Goal: Information Seeking & Learning: Learn about a topic

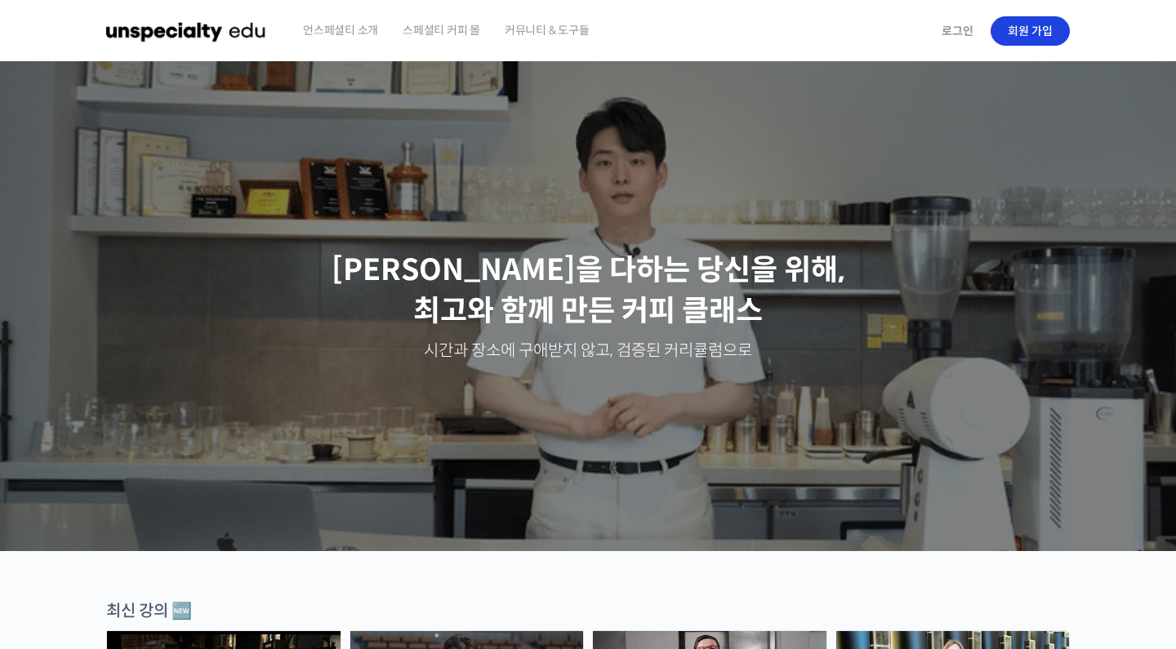
click at [1042, 27] on link "회원 가입" at bounding box center [1029, 30] width 79 height 29
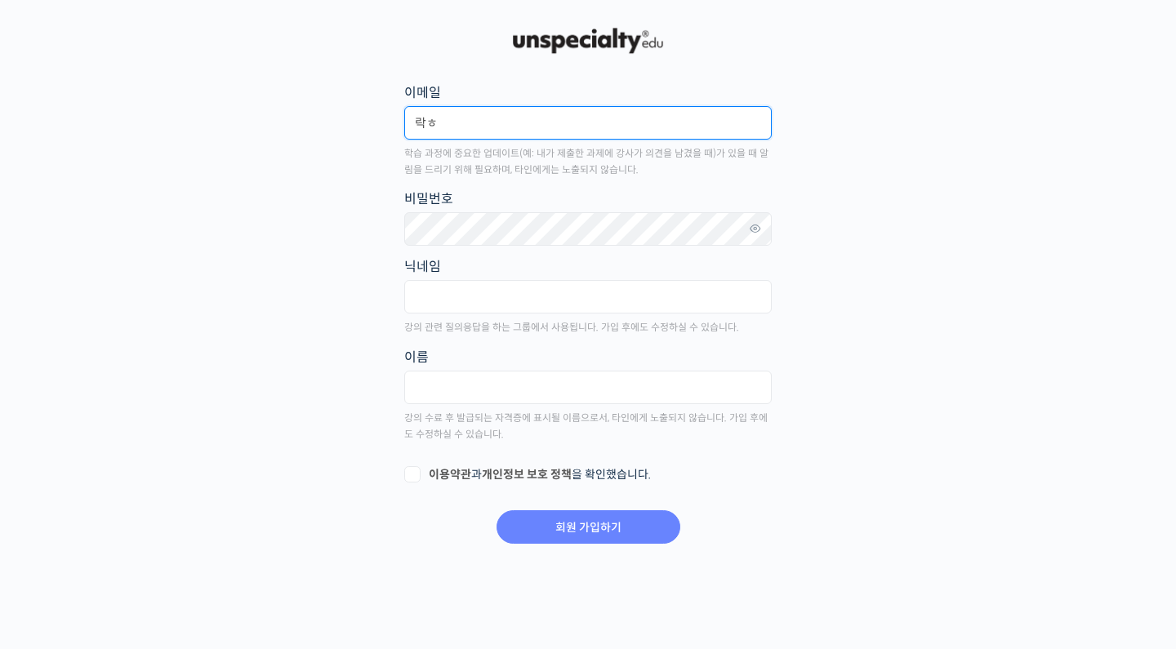
type input "락"
type input "fkrgus8@naver.com"
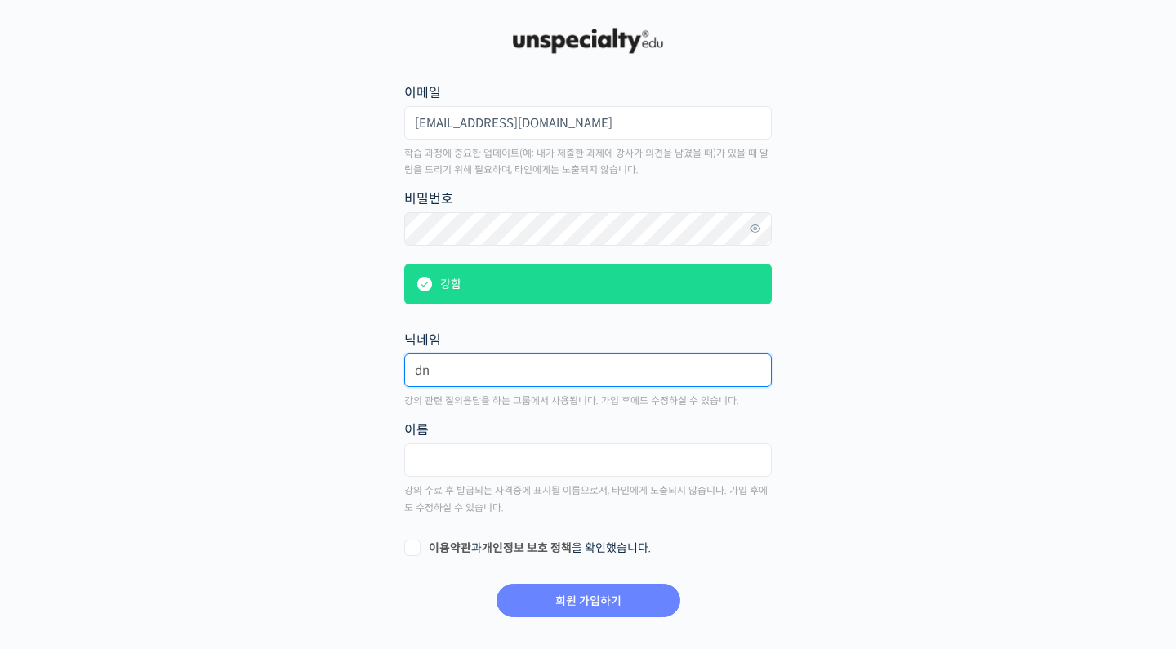
type input "d"
type input "f"
type input "롸키"
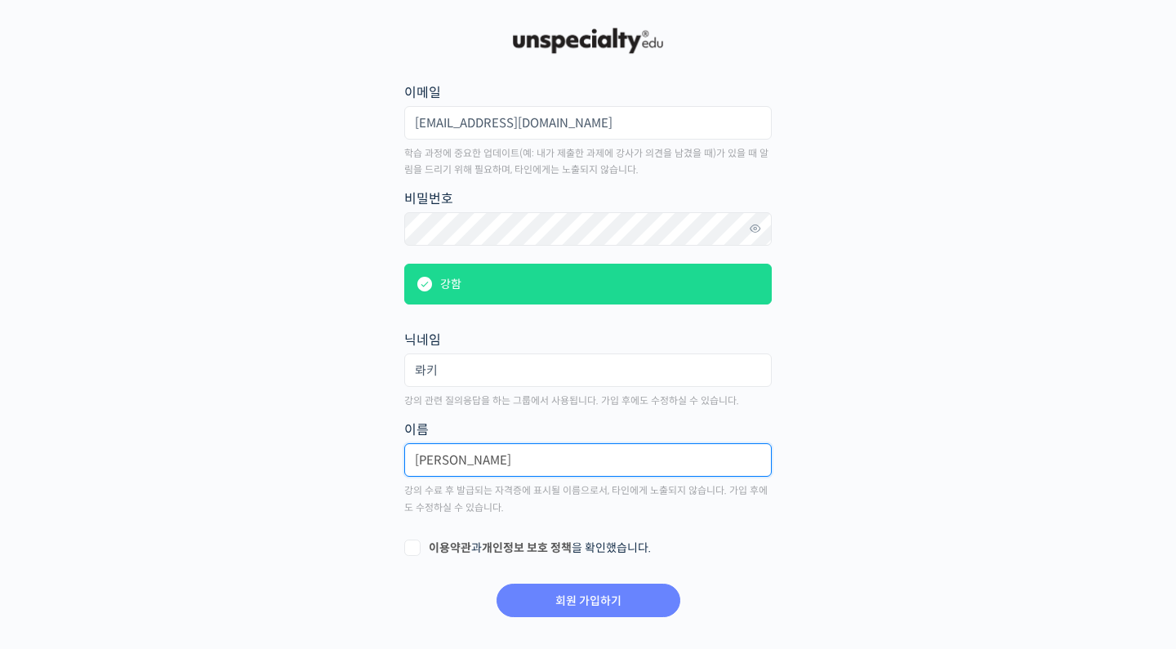
type input "최락현"
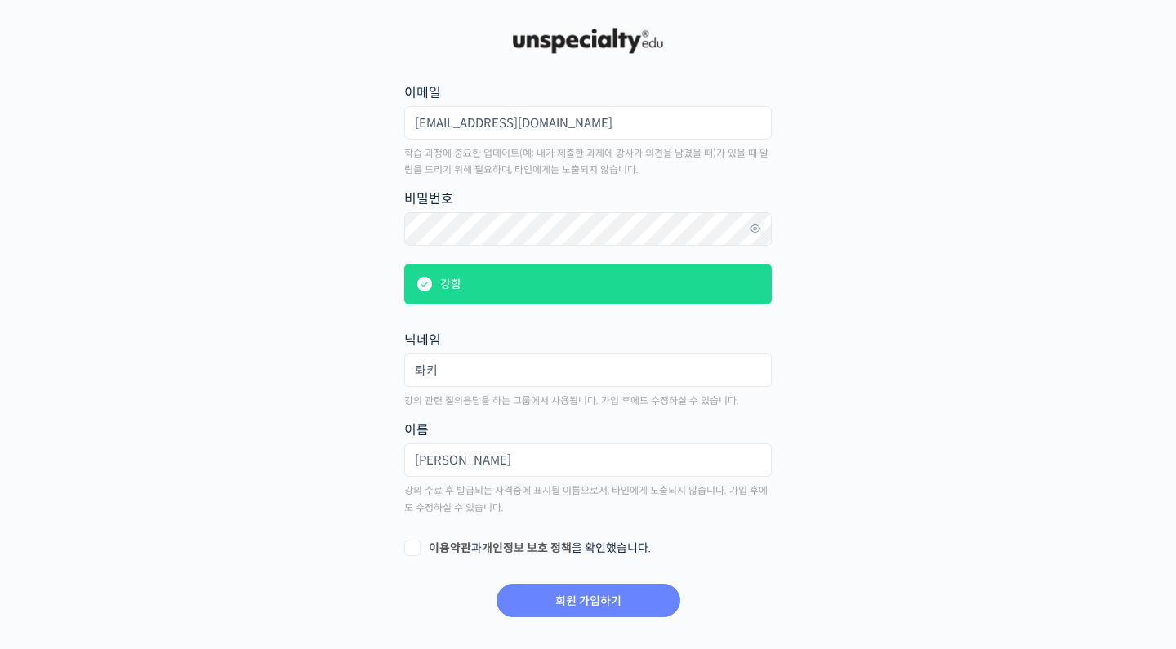
click at [413, 549] on label "이용약관 과 개인정보 보호 정책 을 확인했습니다." at bounding box center [587, 548] width 367 height 16
click at [413, 549] on input "이용약관 과 개인정보 보호 정책 을 확인했습니다." at bounding box center [409, 545] width 11 height 11
checkbox input "true"
click at [541, 605] on input "회원 가입하기" at bounding box center [588, 600] width 184 height 33
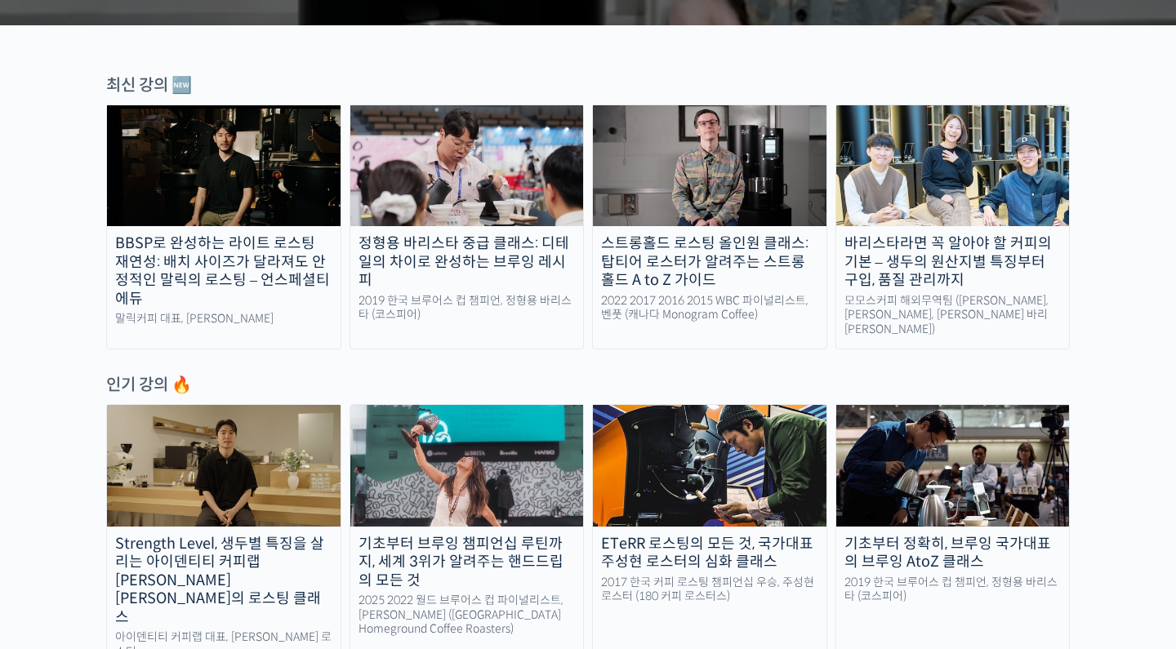
scroll to position [631, 0]
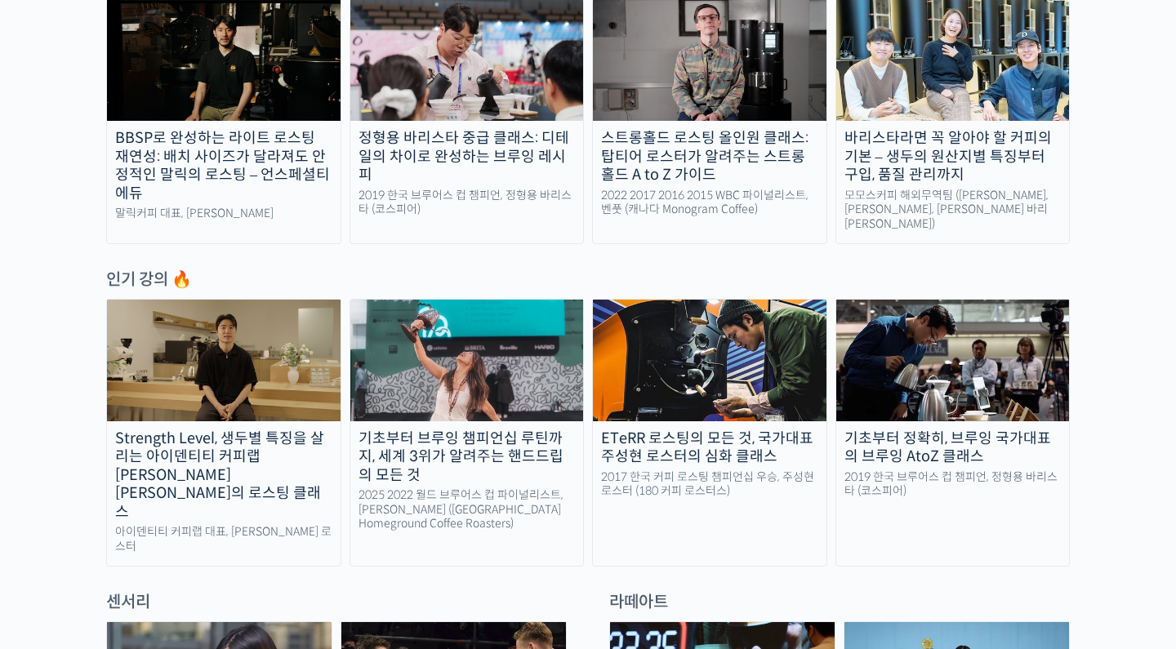
click at [168, 274] on div "인기 강의 🔥" at bounding box center [587, 280] width 963 height 22
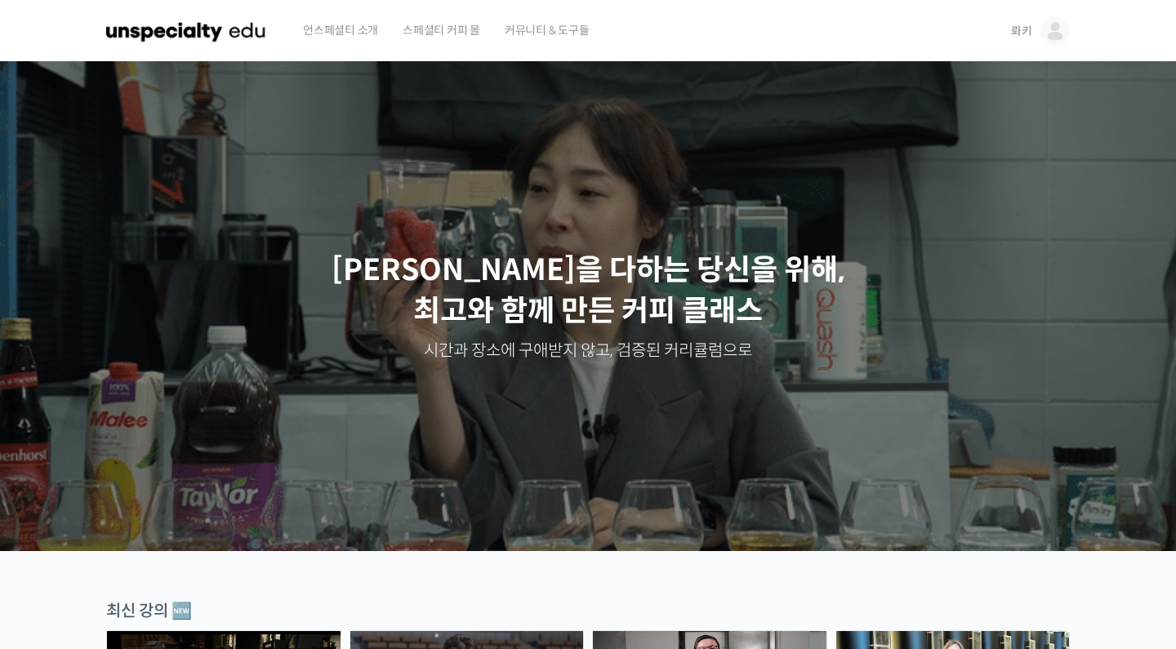
scroll to position [0, 0]
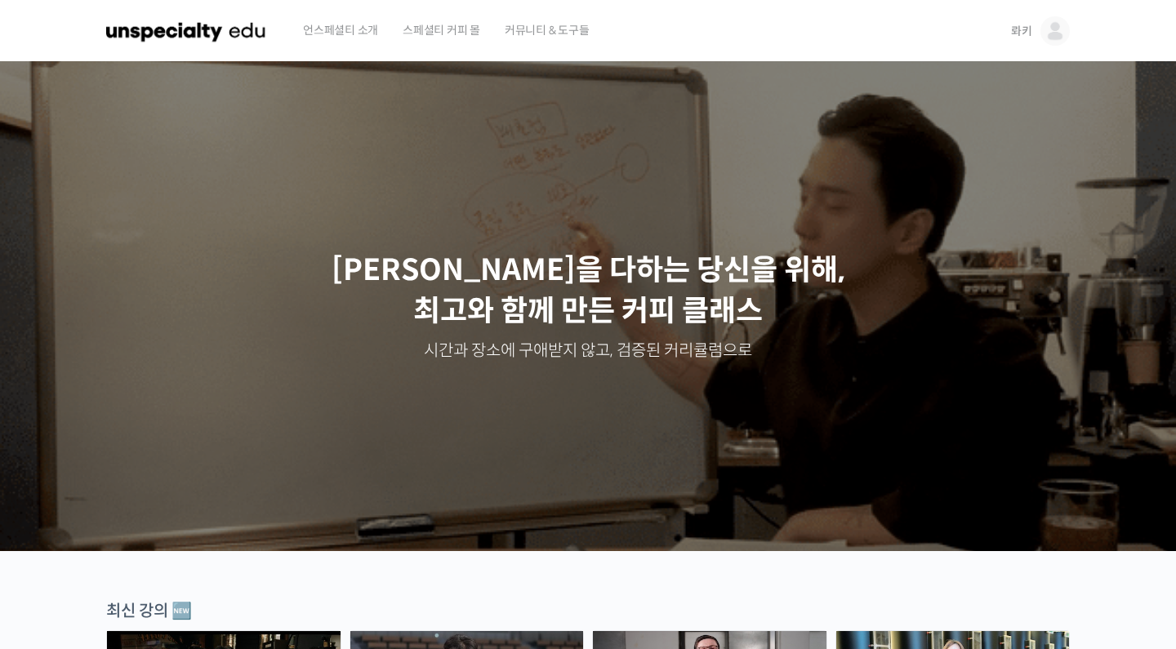
click at [331, 29] on span "언스페셜티 소개" at bounding box center [340, 30] width 75 height 62
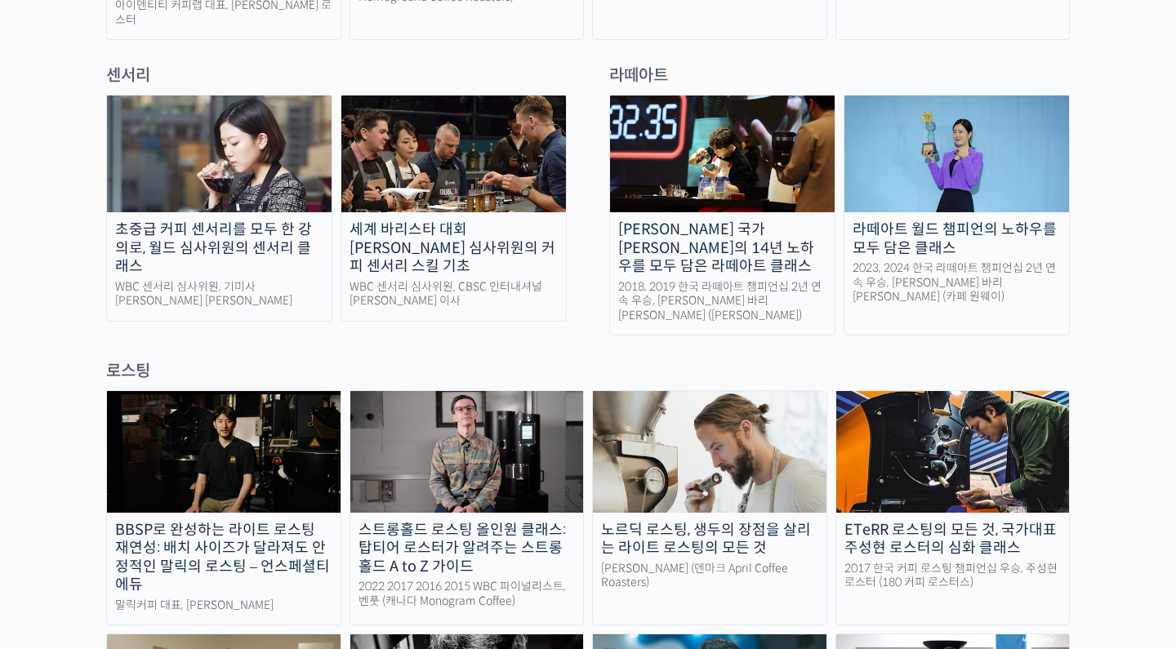
scroll to position [1175, 0]
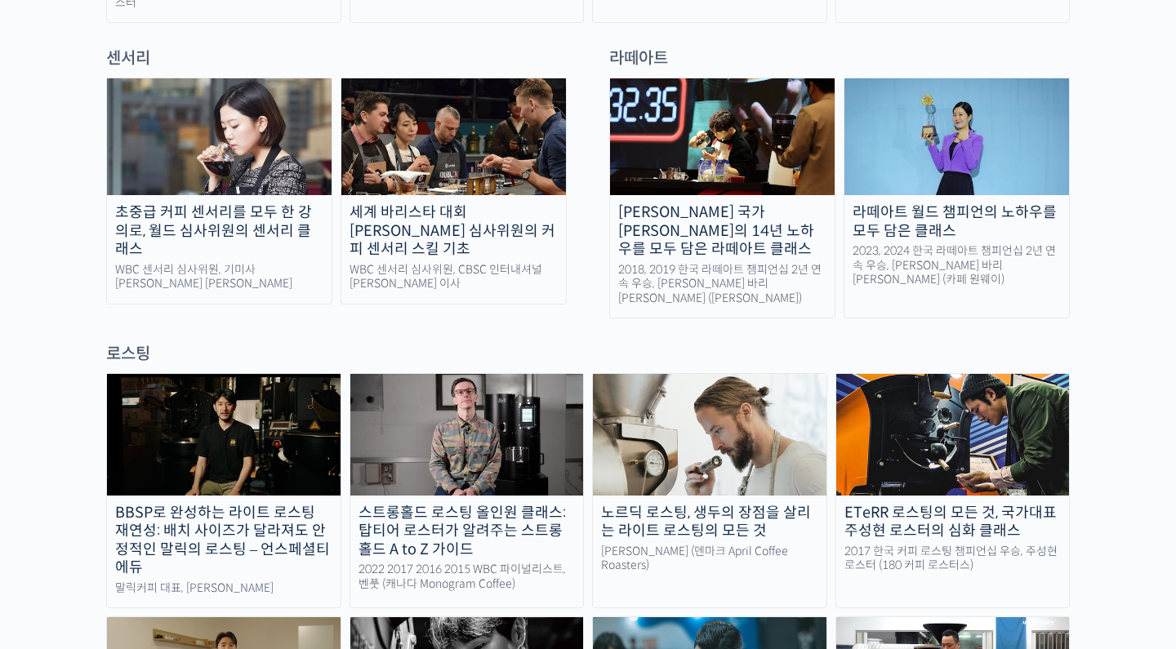
click at [669, 203] on div "[PERSON_NAME] 국가[PERSON_NAME]의 14년 노하우를 모두 담은 라떼아트 클래스" at bounding box center [722, 231] width 225 height 56
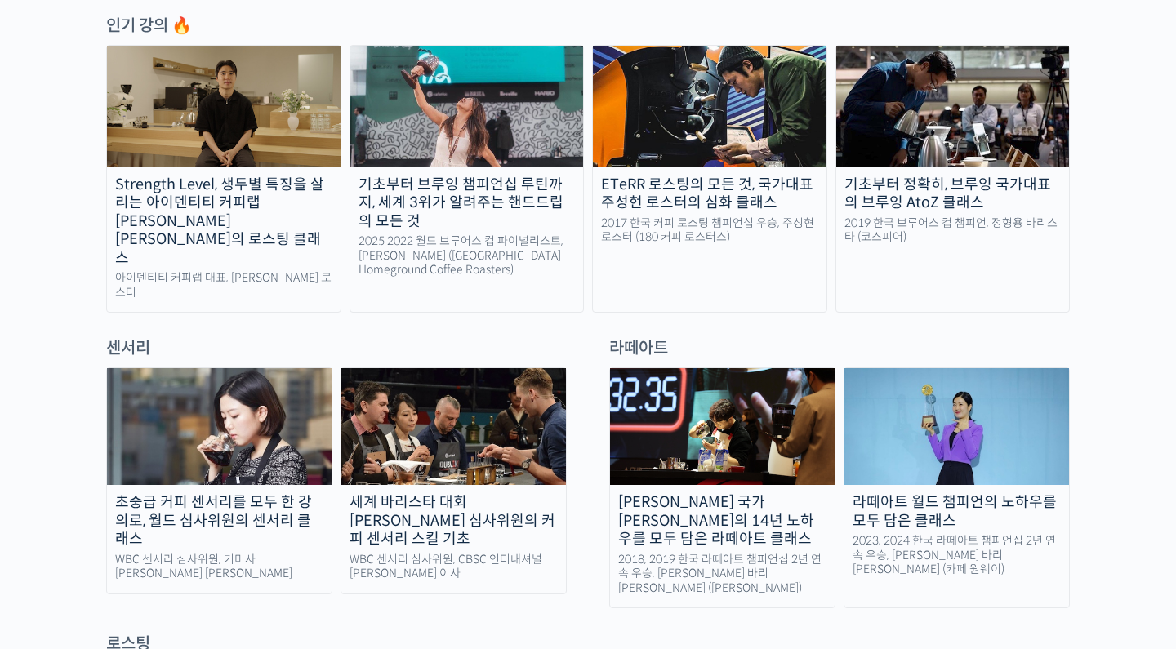
scroll to position [923, 0]
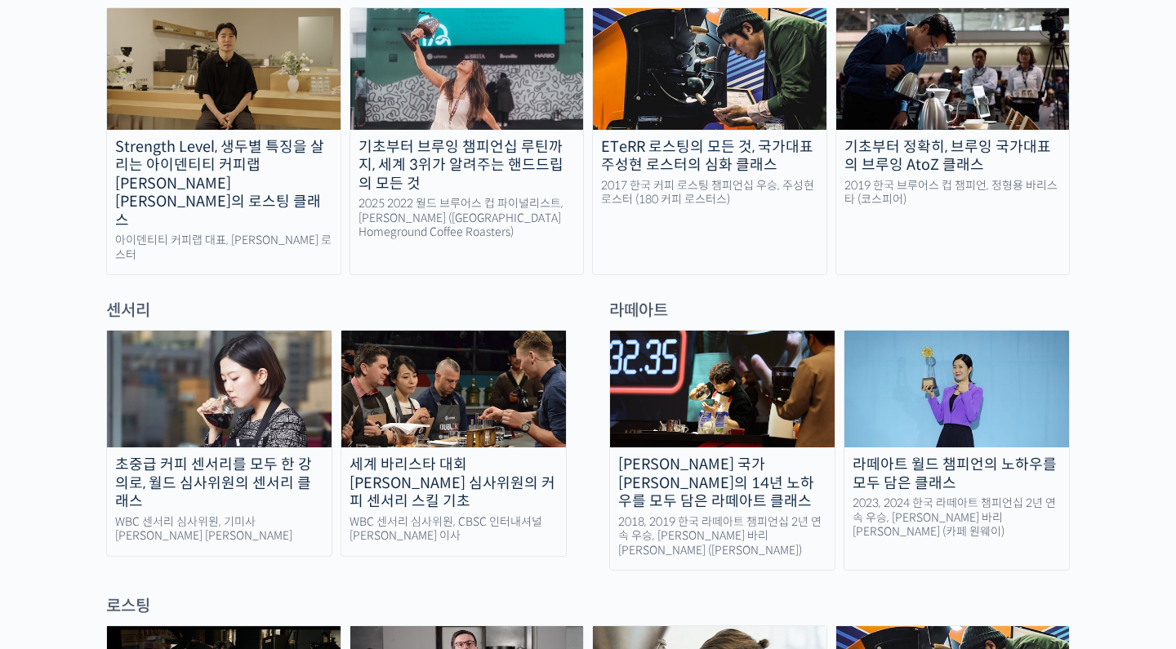
click at [724, 334] on img at bounding box center [722, 389] width 225 height 117
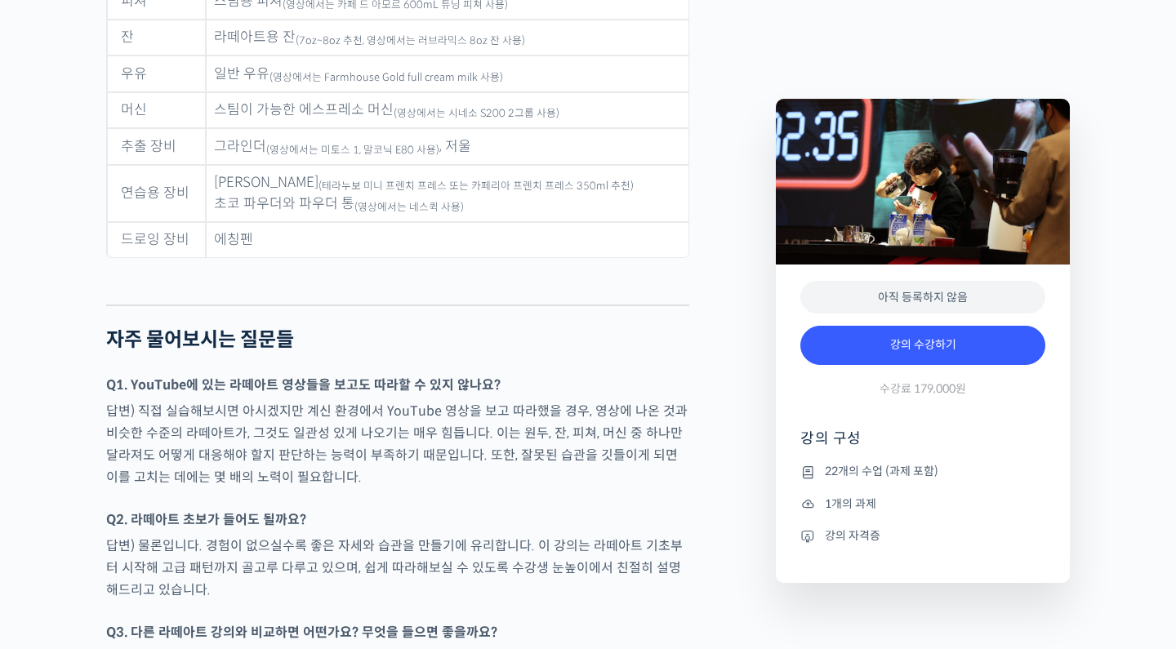
scroll to position [7590, 0]
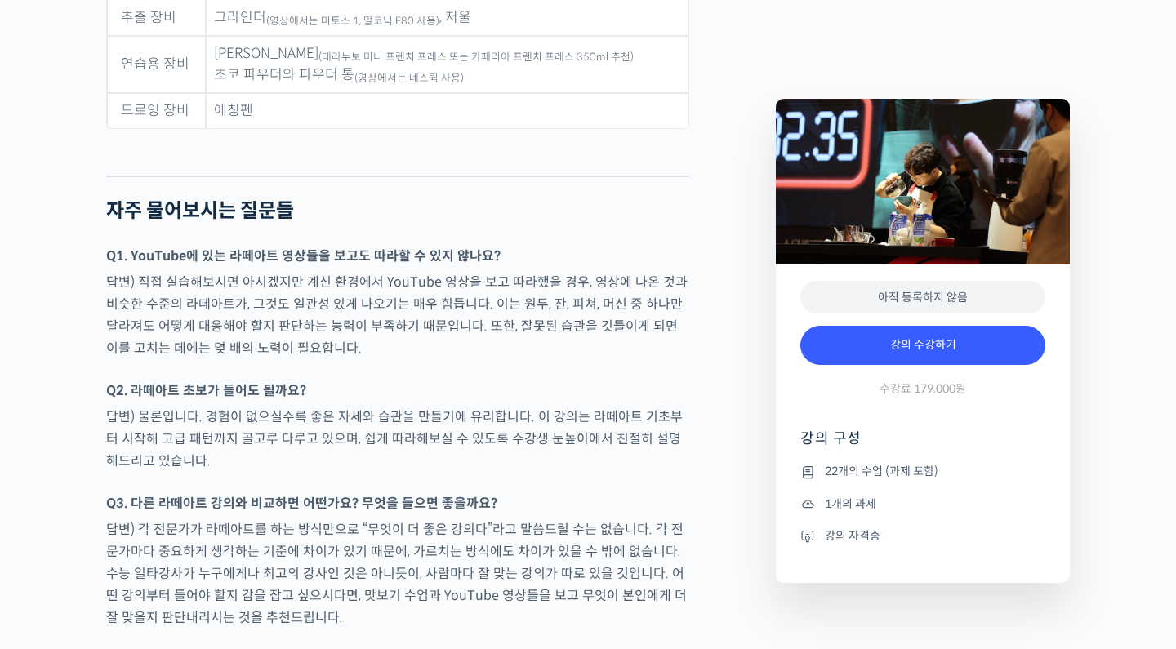
click at [478, 518] on p "답변) 각 전문가가 라떼아트를 하는 방식만으로 “무엇이 더 좋은 강의다”라고 말씀드릴 수는 없습니다. 각 전문가마다 중요하게 생각하는 기준에 …" at bounding box center [397, 573] width 583 height 110
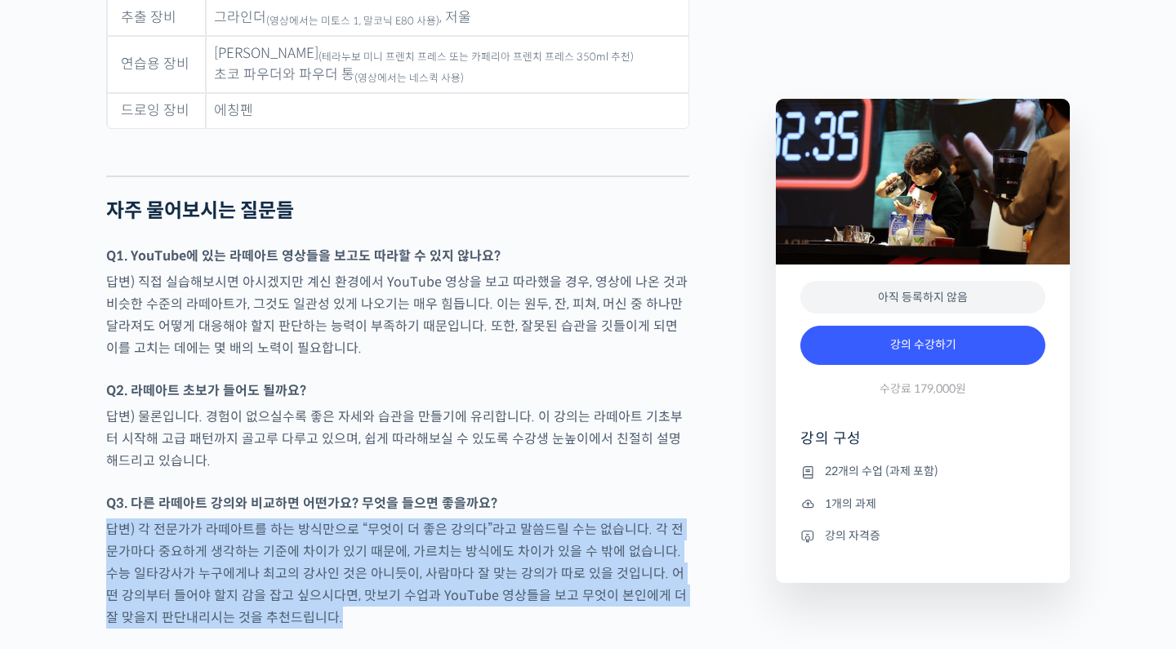
click at [475, 518] on p "답변) 각 전문가가 라떼아트를 하는 방식만으로 “무엇이 더 좋은 강의다”라고 말씀드릴 수는 없습니다. 각 전문가마다 중요하게 생각하는 기준에 …" at bounding box center [397, 573] width 583 height 110
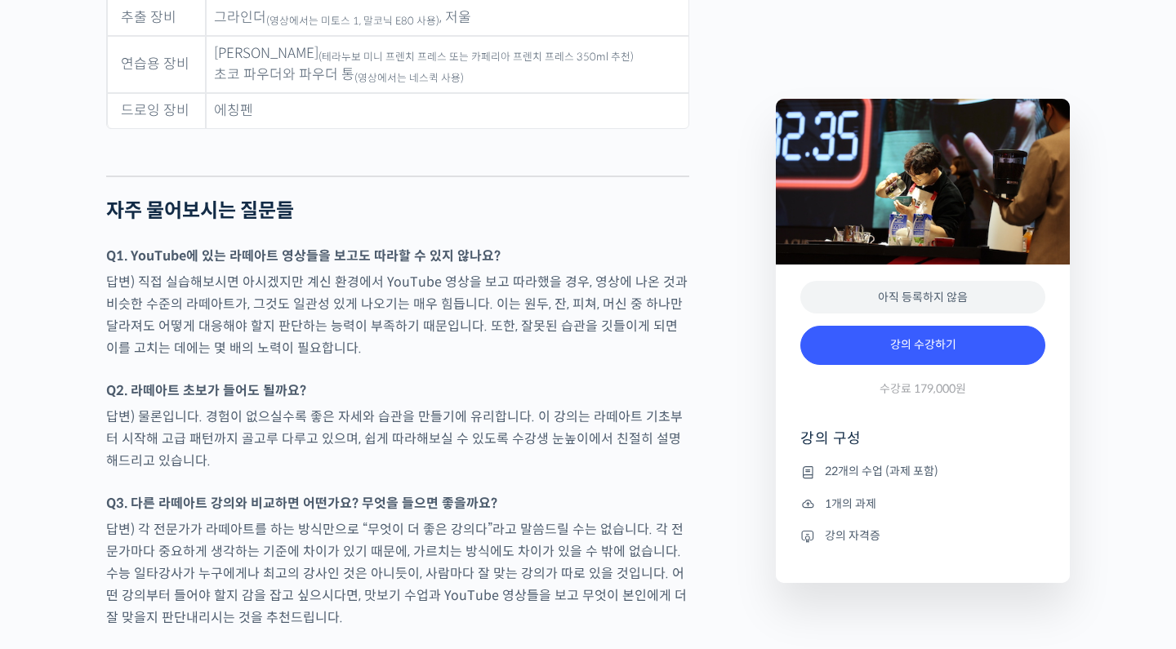
click at [475, 518] on p "답변) 각 전문가가 라떼아트를 하는 방식만으로 “무엇이 더 좋은 강의다”라고 말씀드릴 수는 없습니다. 각 전문가마다 중요하게 생각하는 기준에 …" at bounding box center [397, 573] width 583 height 110
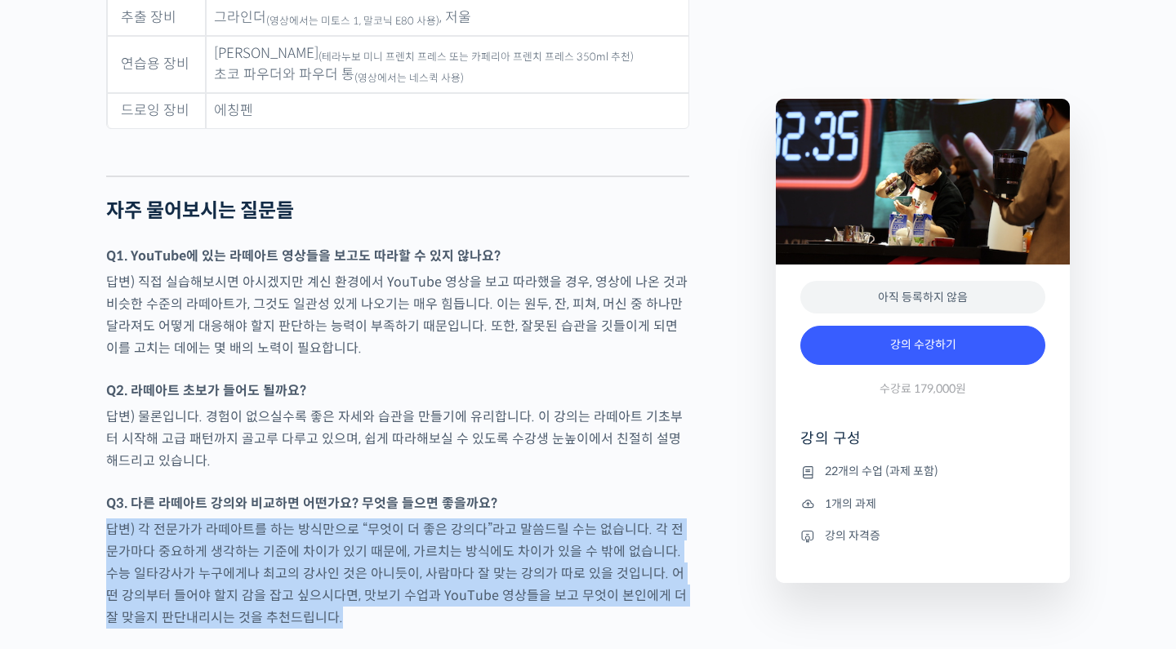
click at [475, 518] on p "답변) 각 전문가가 라떼아트를 하는 방식만으로 “무엇이 더 좋은 강의다”라고 말씀드릴 수는 없습니다. 각 전문가마다 중요하게 생각하는 기준에 …" at bounding box center [397, 573] width 583 height 110
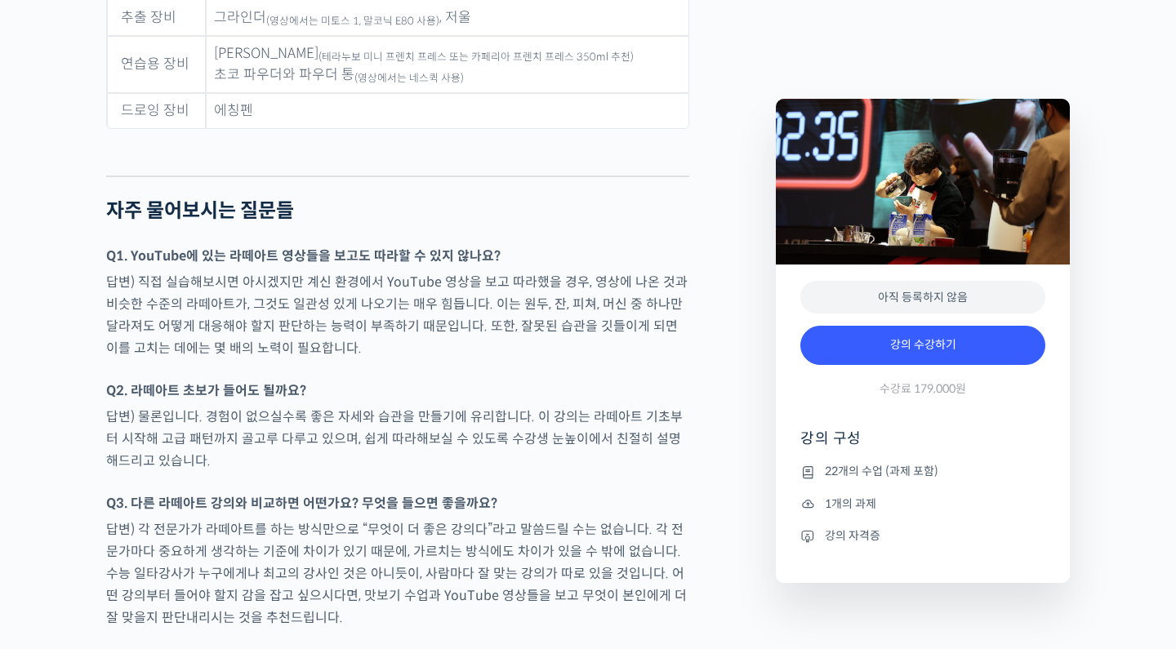
click at [476, 518] on p "답변) 각 전문가가 라떼아트를 하는 방식만으로 “무엇이 더 좋은 강의다”라고 말씀드릴 수는 없습니다. 각 전문가마다 중요하게 생각하는 기준에 …" at bounding box center [397, 573] width 583 height 110
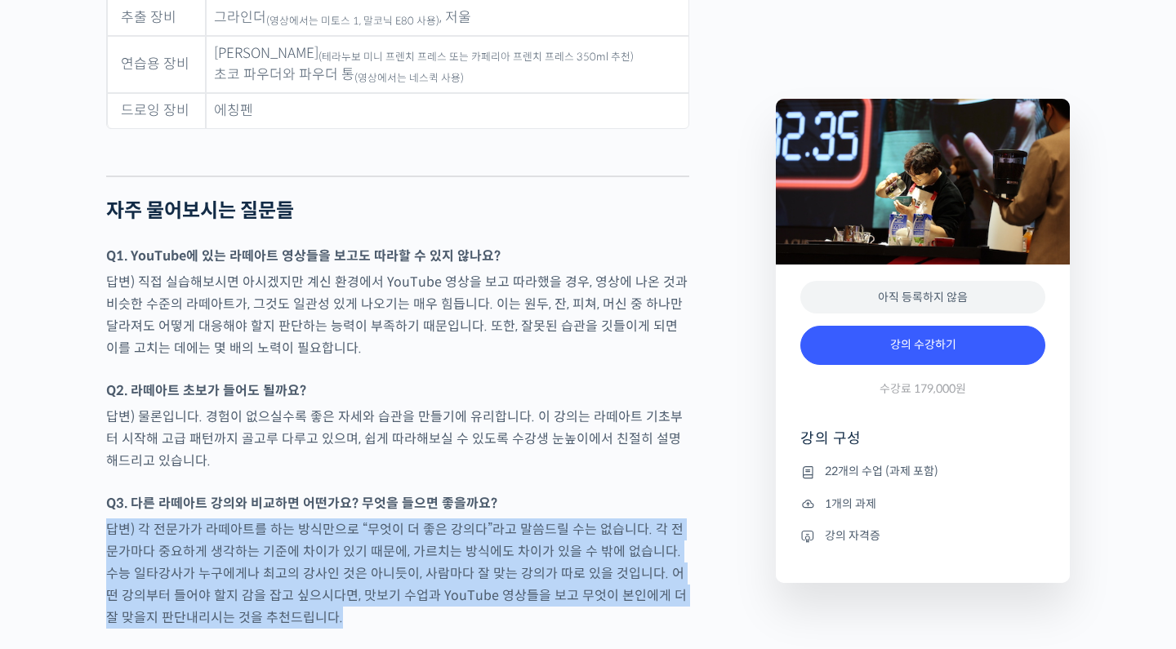
click at [476, 518] on p "답변) 각 전문가가 라떼아트를 하는 방식만으로 “무엇이 더 좋은 강의다”라고 말씀드릴 수는 없습니다. 각 전문가마다 중요하게 생각하는 기준에 …" at bounding box center [397, 573] width 583 height 110
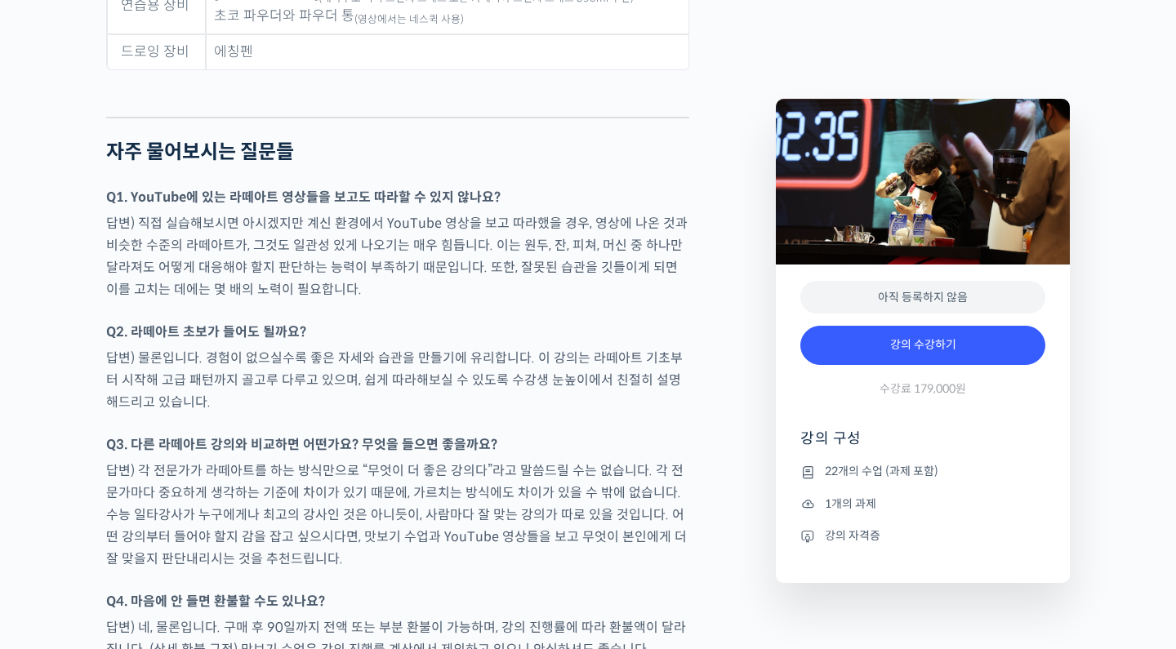
scroll to position [7725, 0]
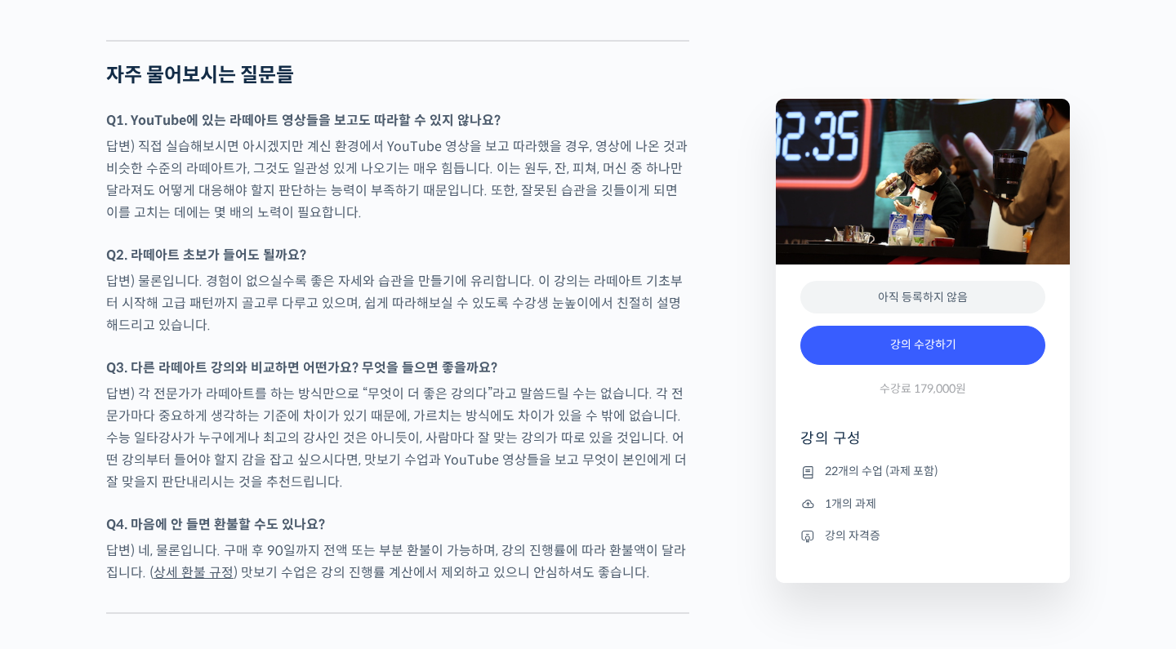
click at [476, 540] on p "답변) 네, 물론입니다. 구매 후 90일까지 전액 또는 부분 환불이 가능하며, 강의 진행률에 따라 환불액이 달라집니다. ( 상세 환불 규정 )…" at bounding box center [397, 562] width 583 height 44
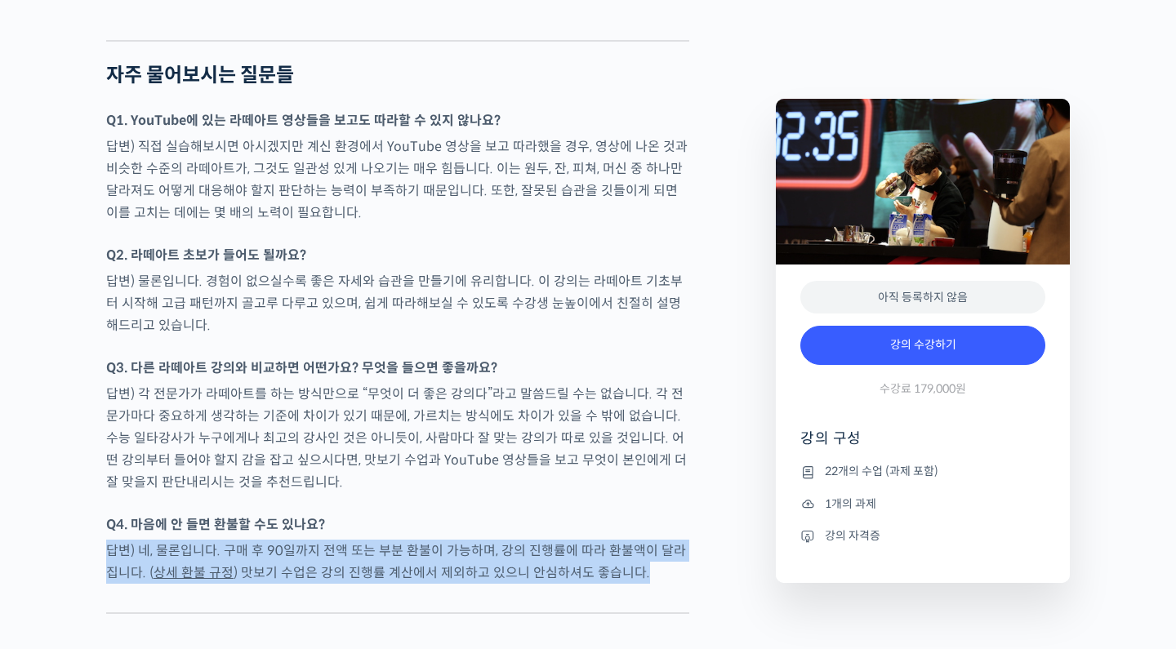
click at [476, 540] on p "답변) 네, 물론입니다. 구매 후 90일까지 전액 또는 부분 환불이 가능하며, 강의 진행률에 따라 환불액이 달라집니다. ( 상세 환불 규정 )…" at bounding box center [397, 562] width 583 height 44
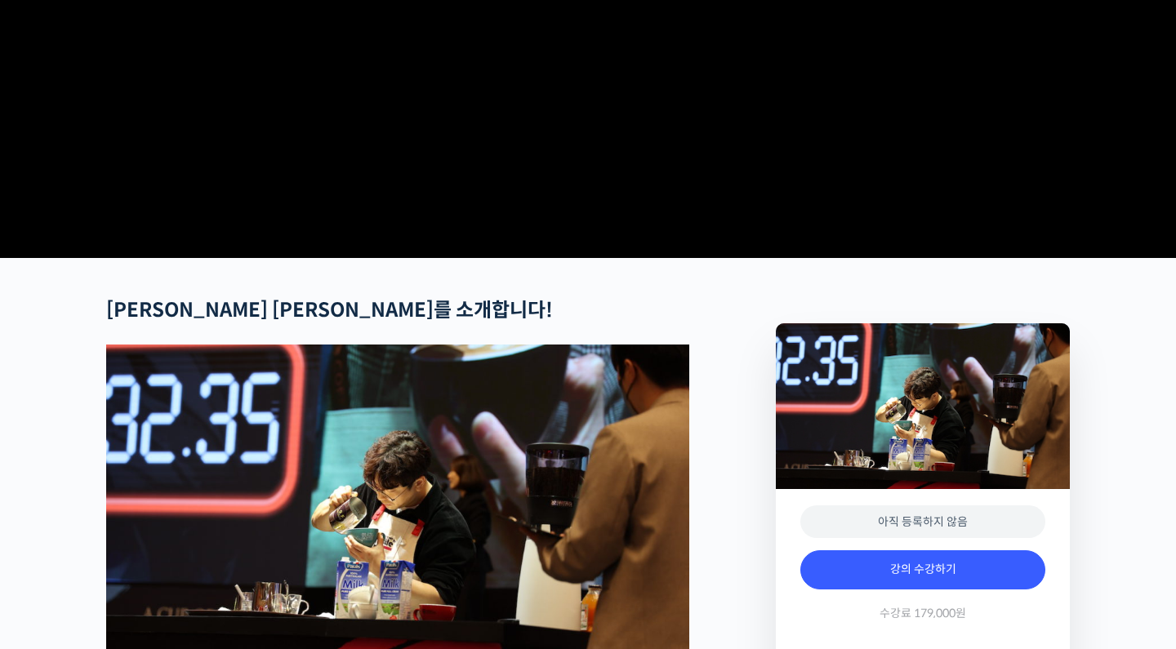
scroll to position [618, 0]
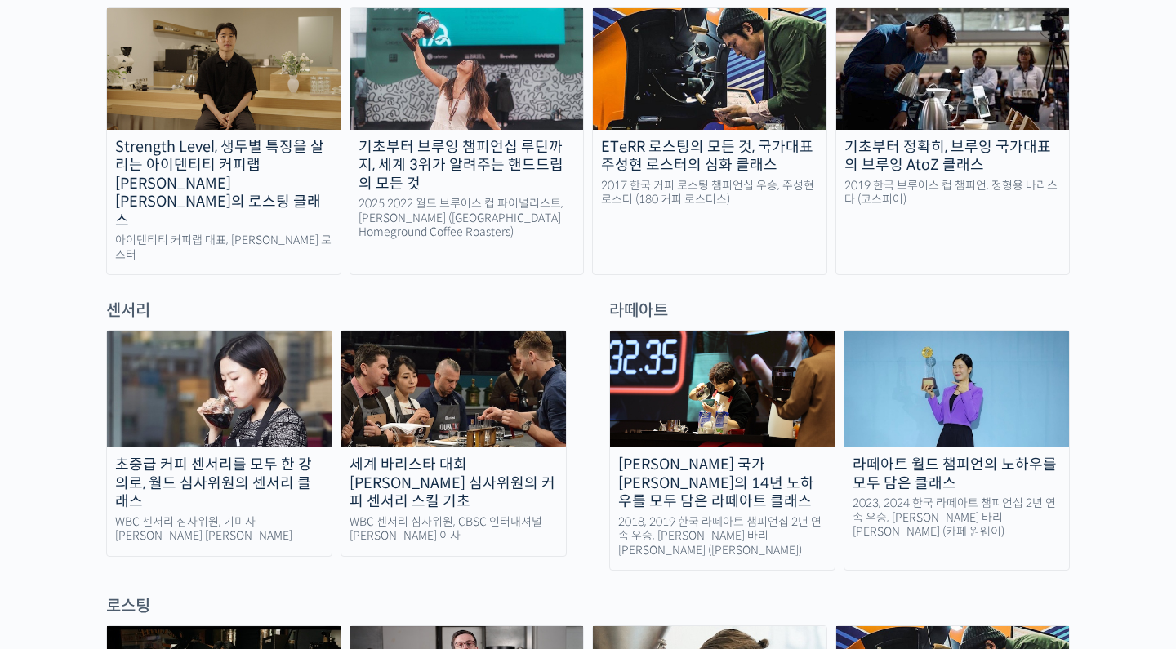
click at [659, 300] on div "라떼아트" at bounding box center [839, 311] width 477 height 22
click at [976, 381] on img at bounding box center [956, 389] width 225 height 117
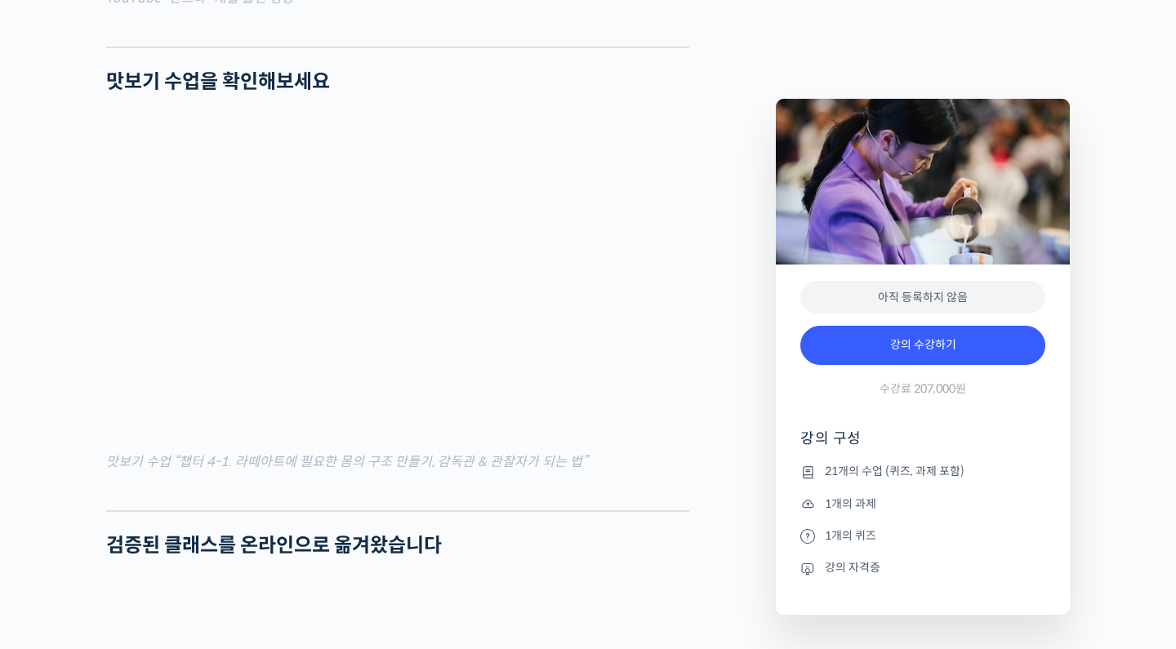
scroll to position [2444, 0]
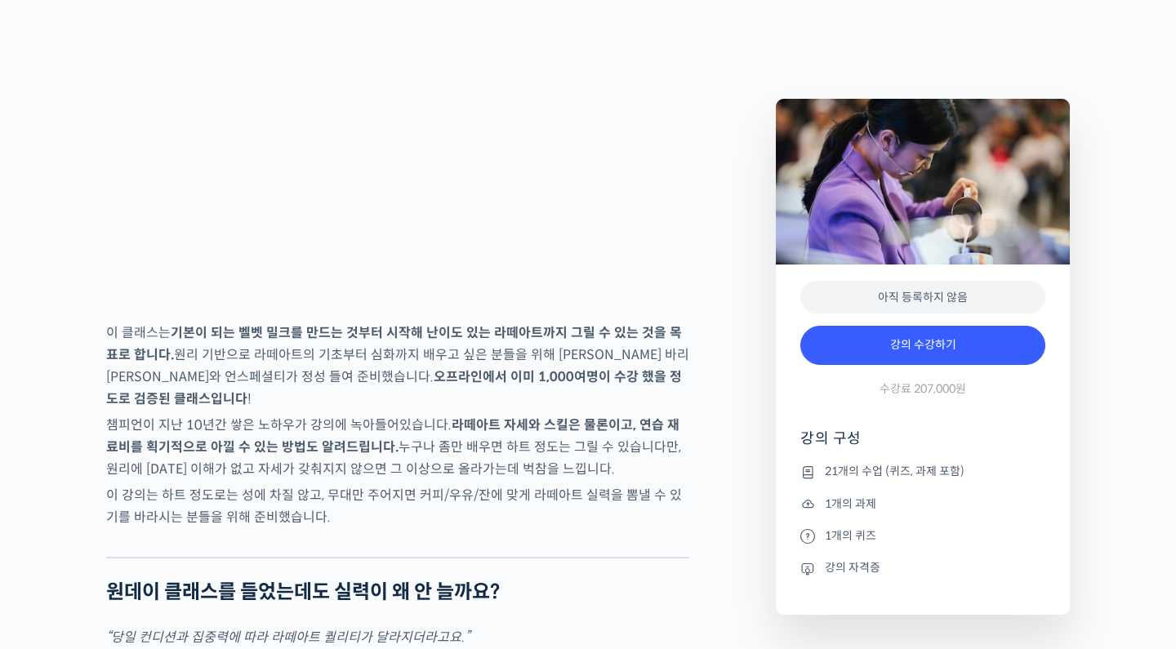
click at [328, 410] on p "이 클래스는 기본이 되는 벨벳 밀크를 만드는 것부터 시작해 난이도 있는 라떼아트까지 그릴 수 있는 것을 목표로 합니다. 원리 기반으로 라떼아트…" at bounding box center [397, 366] width 583 height 88
click at [331, 407] on strong "오프라인에서 이미 1,000여명이 수강했을 정도로 검증된 클래스입니다" at bounding box center [394, 387] width 576 height 39
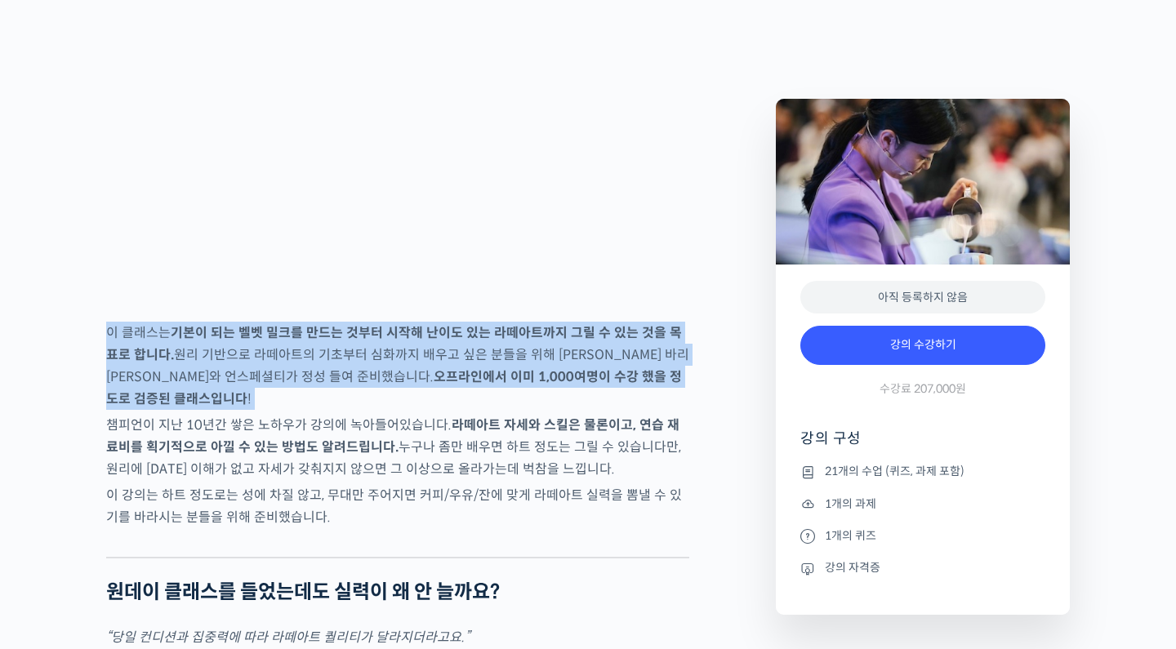
click at [331, 407] on strong "오프라인에서 이미 1,000여명이 수강했을 정도로 검증된 클래스입니다" at bounding box center [394, 387] width 576 height 39
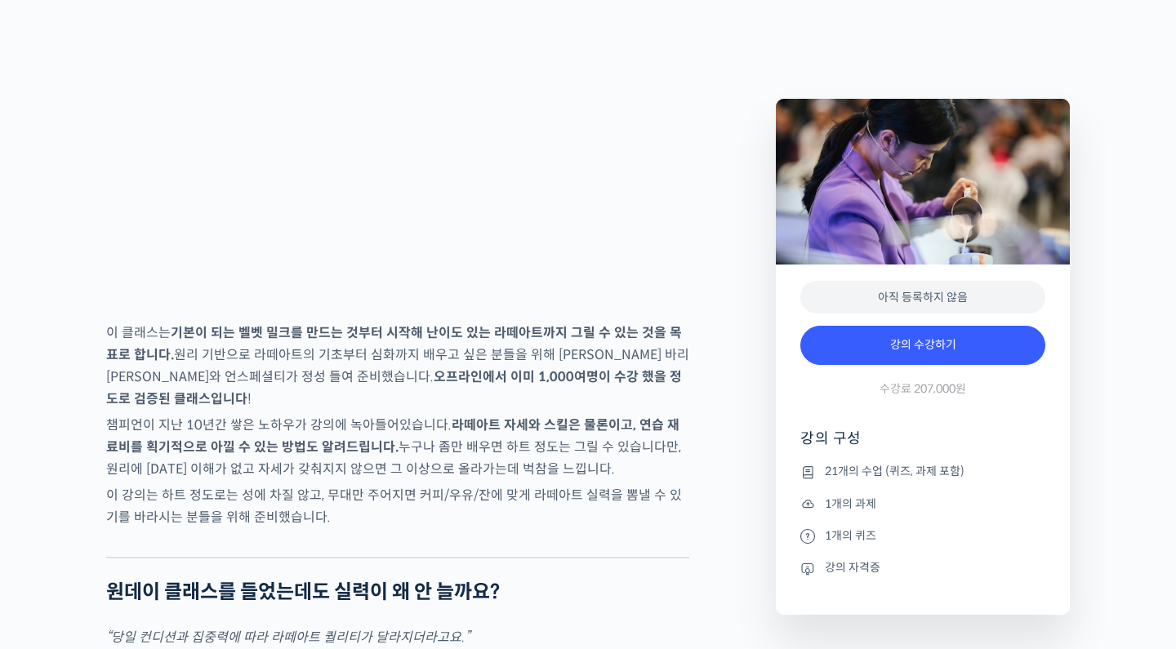
click at [340, 467] on p "챔피언이 지난 10년간 쌓은 노하우가 강의에 녹아들어있습니다. 라떼아트 자세와 스킬은 물론이고, 연습 재료비를 획기적으로 아낄 수 있는 방법도…" at bounding box center [397, 447] width 583 height 66
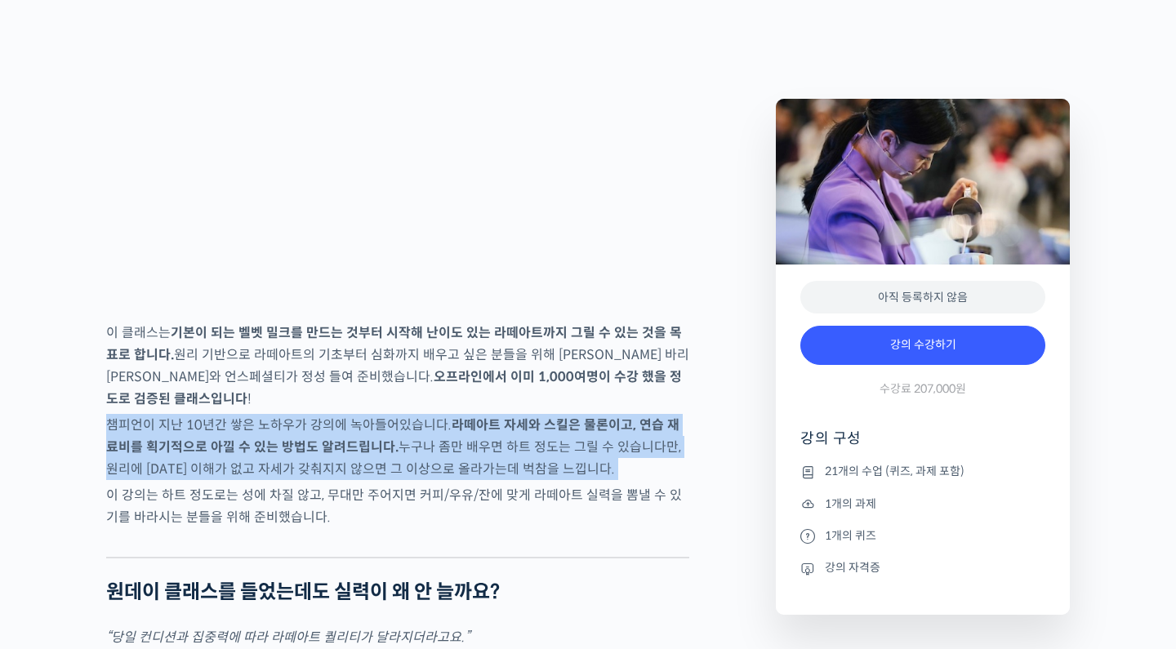
click at [340, 467] on p "챔피언이 지난 10년간 쌓은 노하우가 강의에 녹아들어있습니다. 라떼아트 자세와 스킬은 물론이고, 연습 재료비를 획기적으로 아낄 수 있는 방법도…" at bounding box center [397, 447] width 583 height 66
click at [348, 480] on p "챔피언이 지난 10년간 쌓은 노하우가 강의에 녹아들어있습니다. 라떼아트 자세와 스킬은 물론이고, 연습 재료비를 획기적으로 아낄 수 있는 방법도…" at bounding box center [397, 447] width 583 height 66
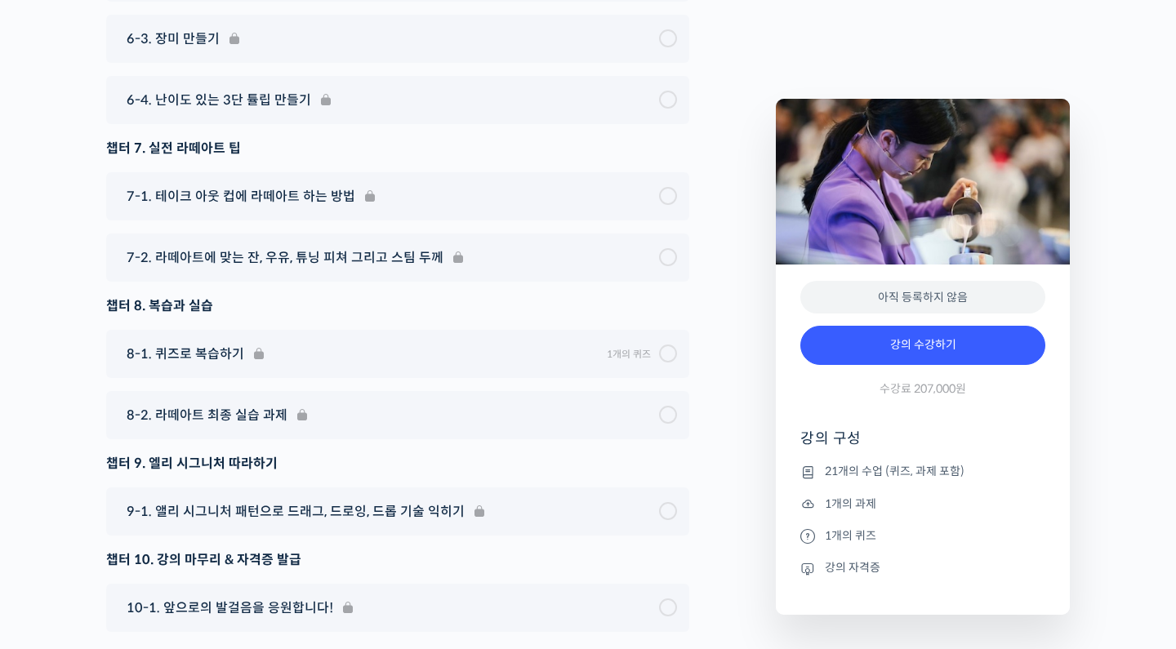
scroll to position [9134, 0]
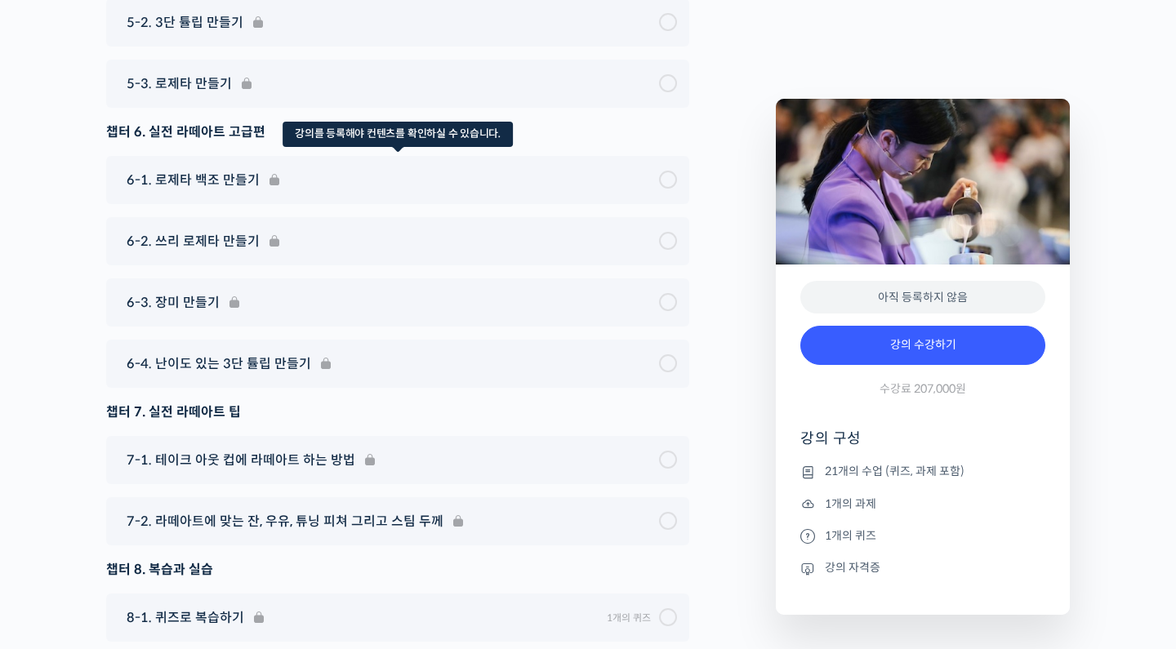
click at [588, 156] on div "6-1. 로제타 백조 만들기" at bounding box center [397, 180] width 583 height 48
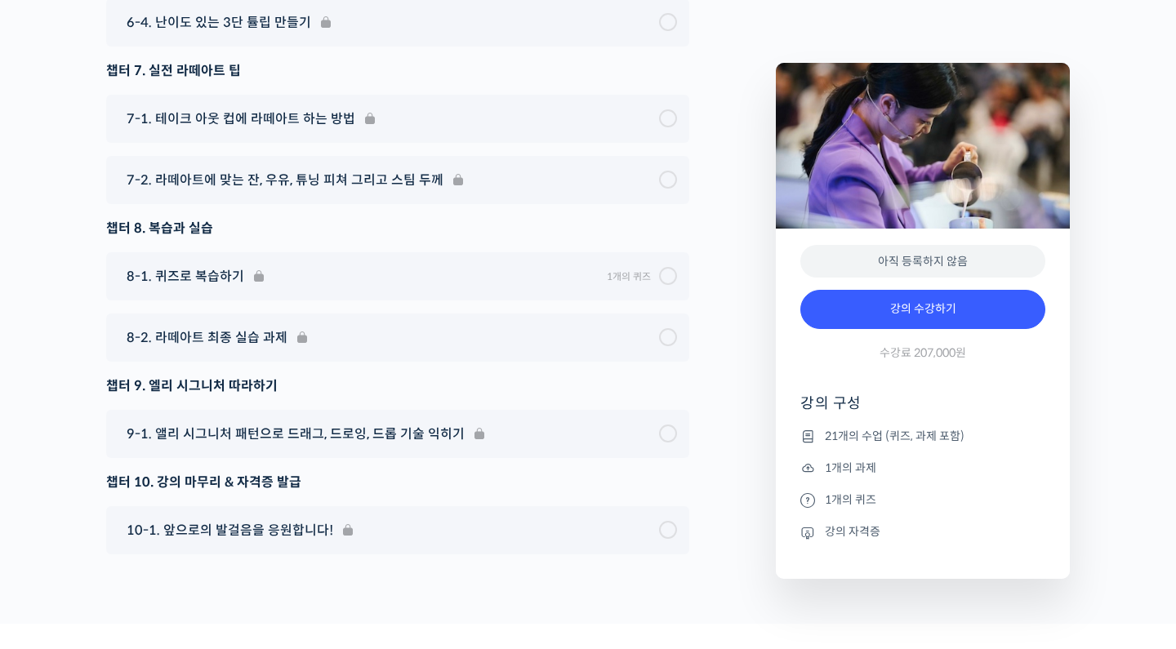
scroll to position [9474, 0]
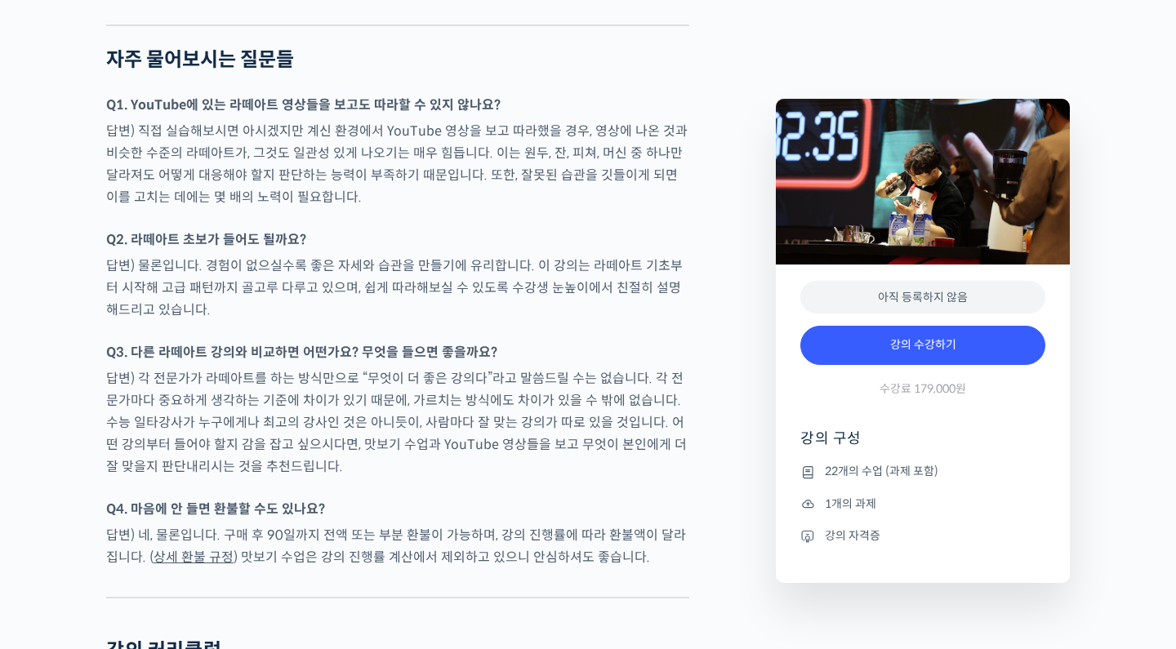
scroll to position [7470, 0]
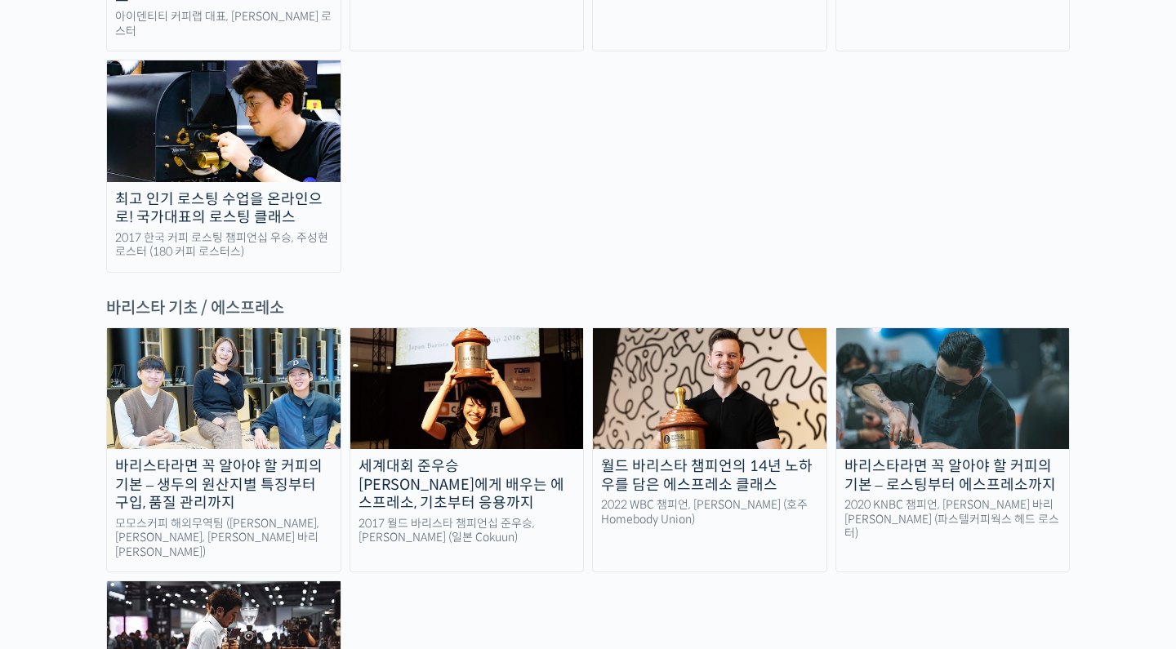
scroll to position [2008, 0]
click at [300, 581] on img at bounding box center [224, 641] width 234 height 121
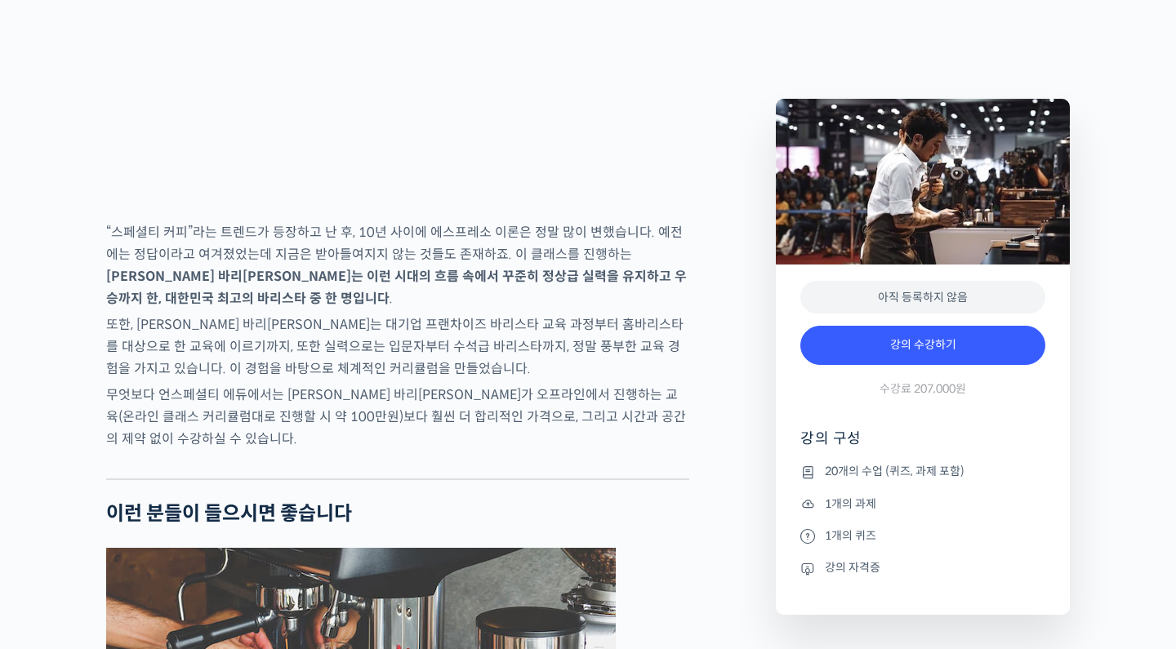
scroll to position [2549, 0]
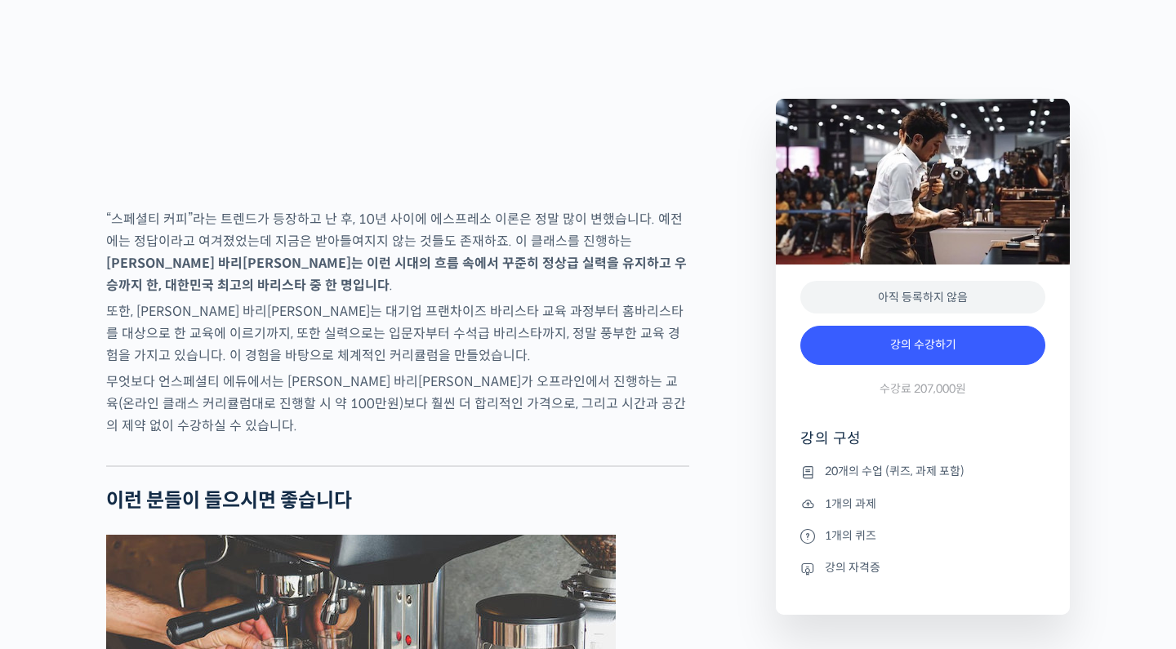
click at [429, 367] on p "또한, [PERSON_NAME] 바리[PERSON_NAME]는 대기업 프랜차이즈 바리스타 교육 과정부터 홈바리스타를 대상으로 한 교육에 이르기…" at bounding box center [397, 333] width 583 height 66
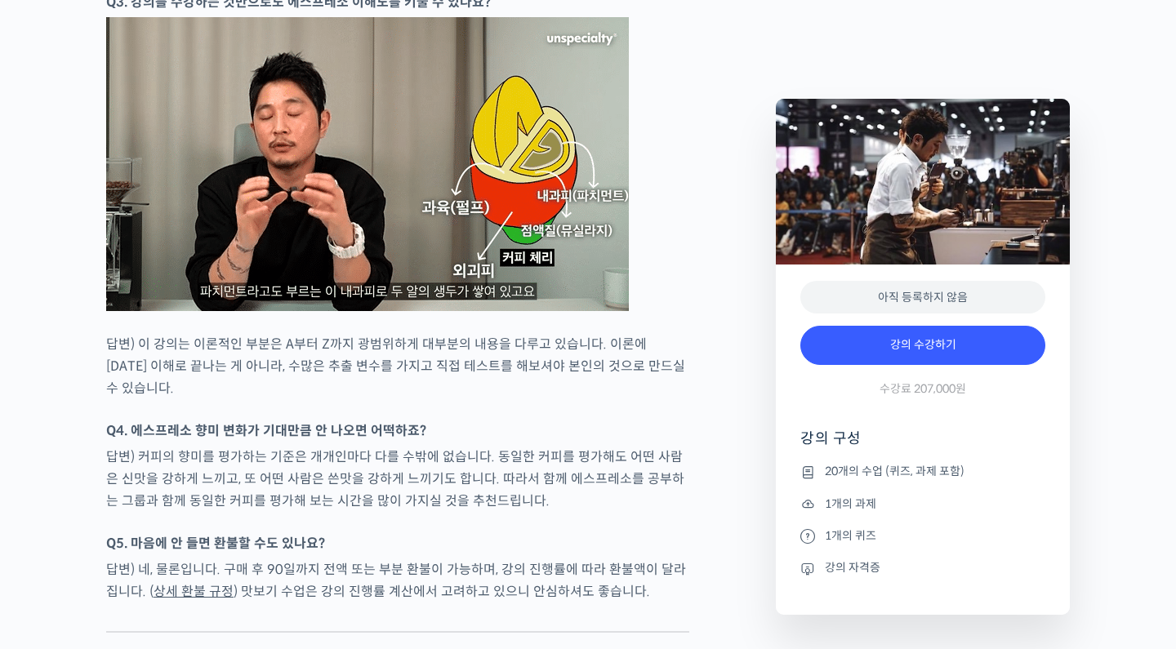
scroll to position [7973, 0]
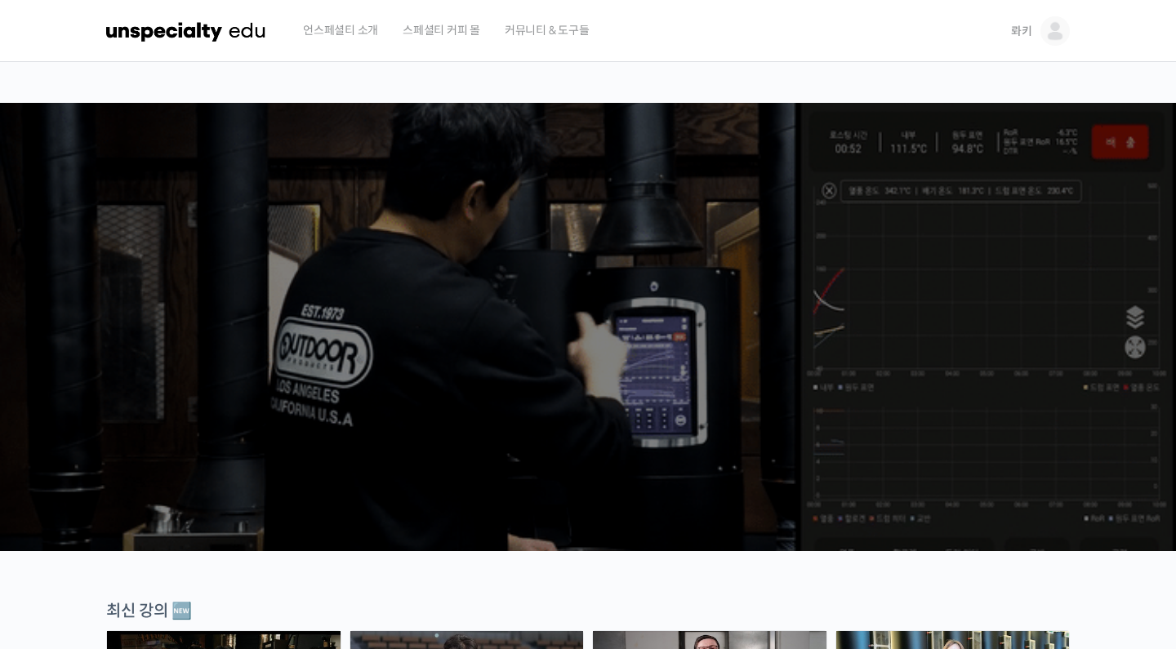
scroll to position [2008, 0]
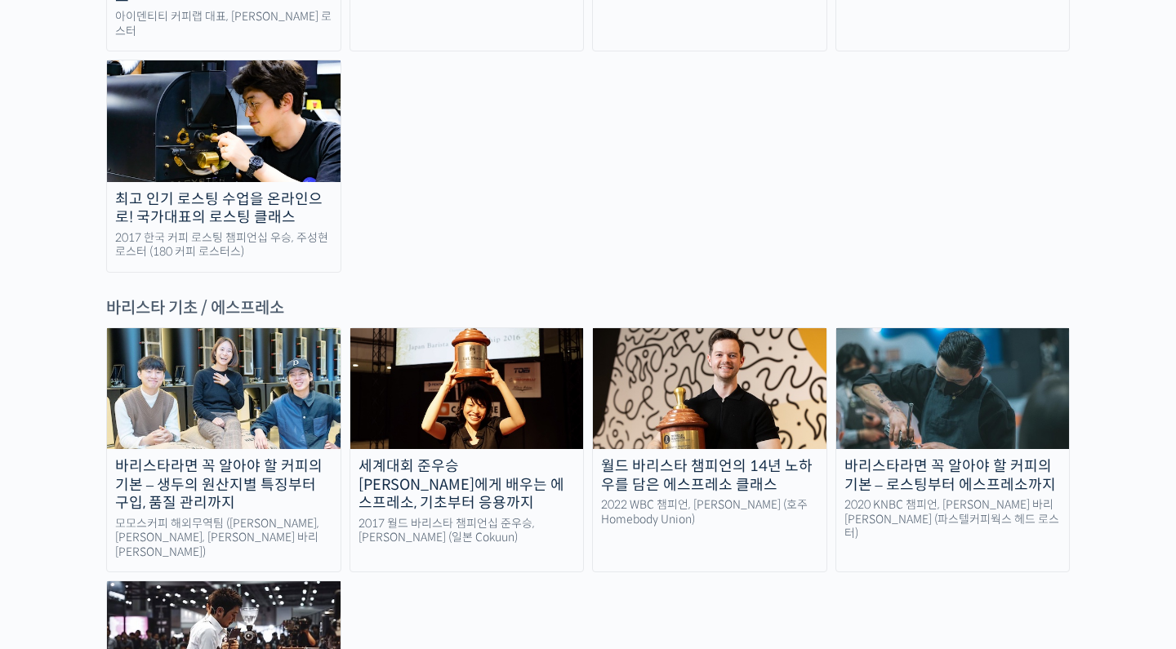
click at [269, 457] on div "바리스타라면 꼭 알아야 할 커피의 기본 – 생두의 원산지별 특징부터 구입, 품질 관리까지" at bounding box center [224, 485] width 234 height 56
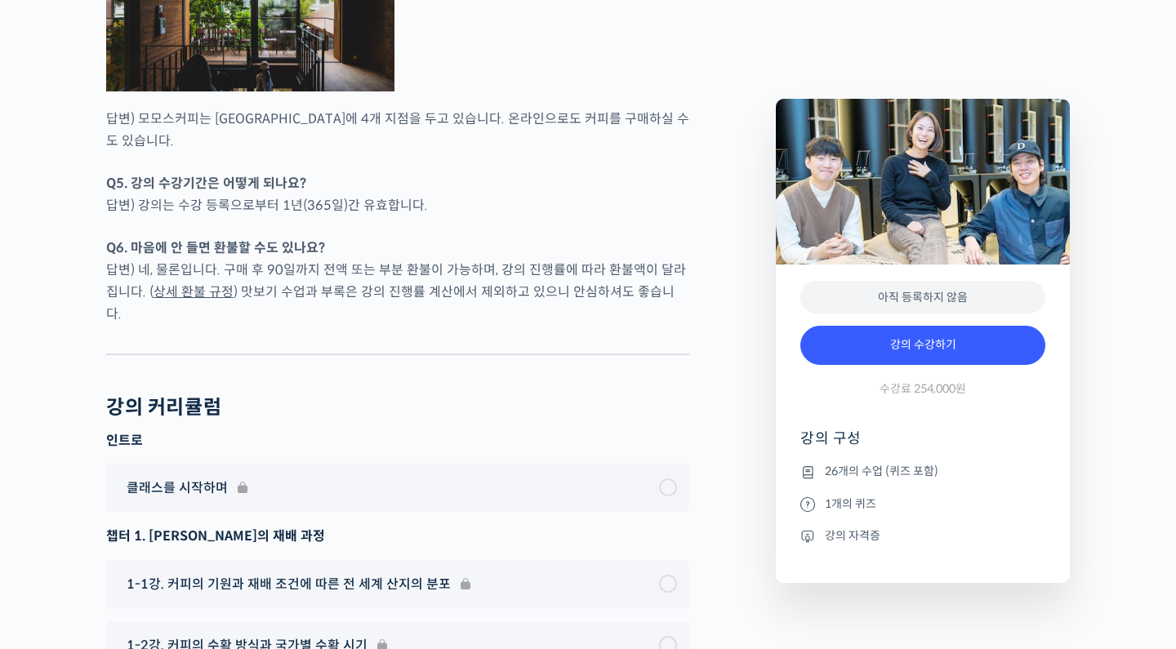
scroll to position [7846, 0]
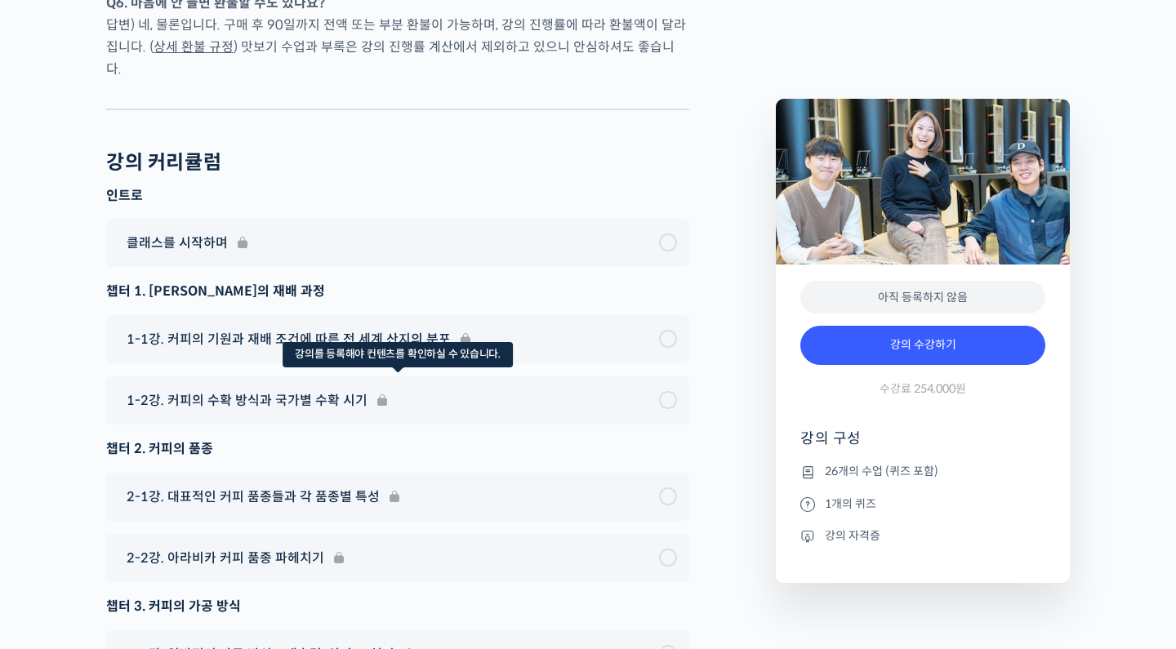
click at [674, 376] on div "1-2강. 커피의 수확 방식과 국가별 수확 시기" at bounding box center [397, 400] width 583 height 48
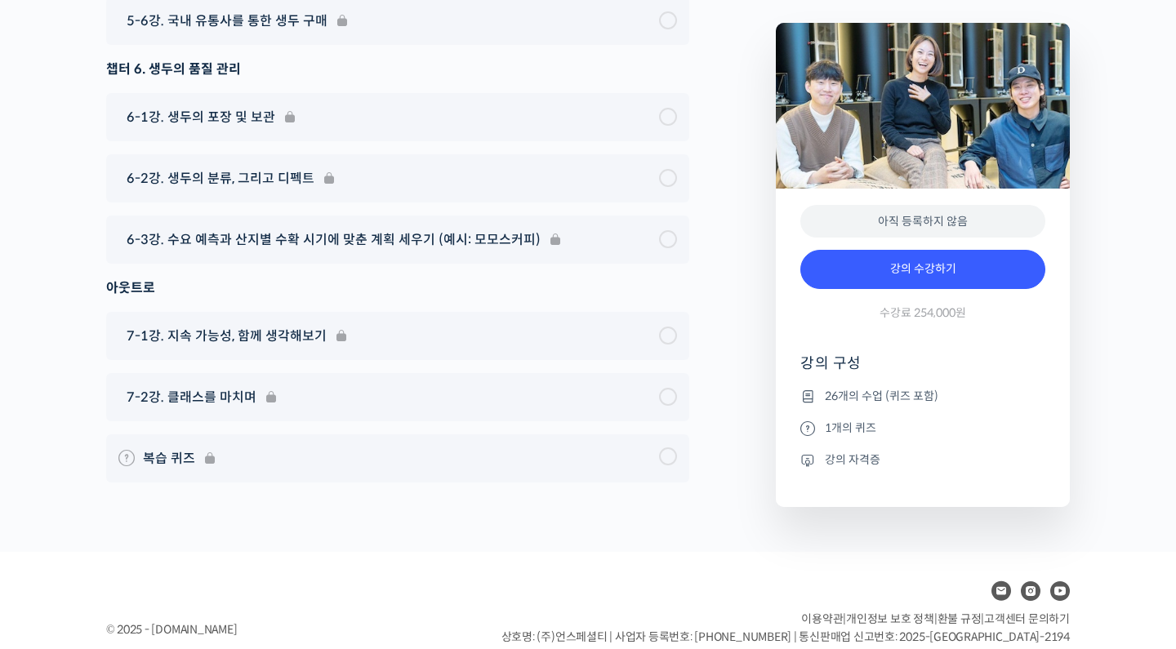
scroll to position [9474, 0]
click at [471, 553] on footer "© 2025 - edu.unspecialty.com 이용약관 | 개인정보 보호 정책 | 환불 규정 | 고객센터 문의하기 상호명: (주)언스페셜…" at bounding box center [588, 631] width 1176 height 156
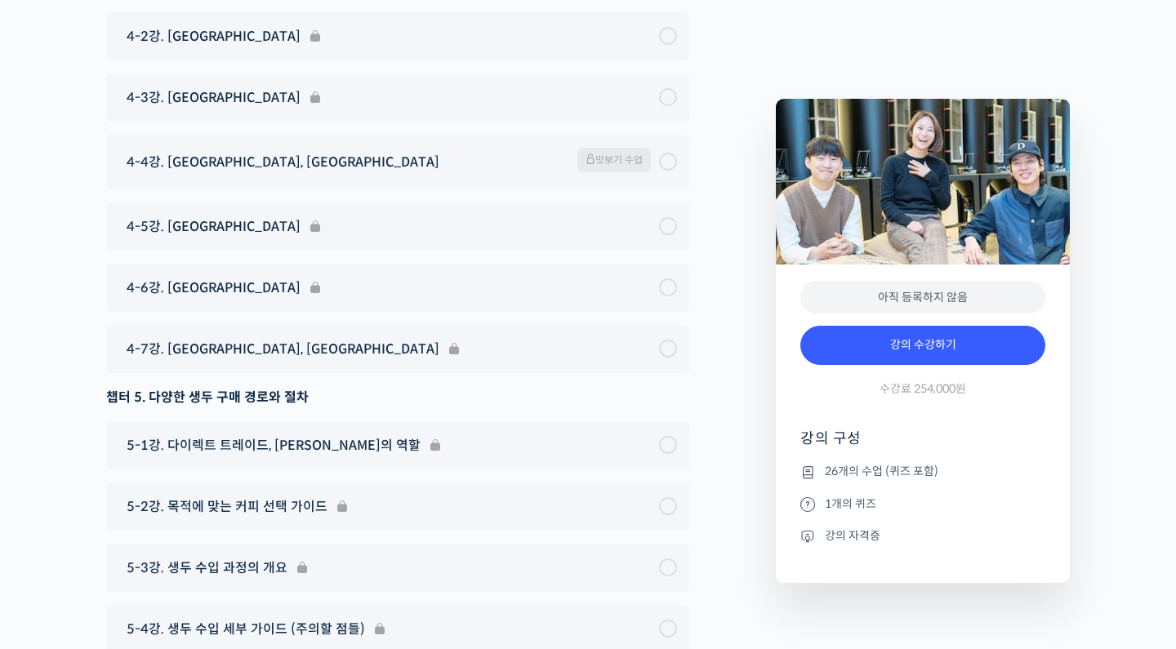
scroll to position [8999, 0]
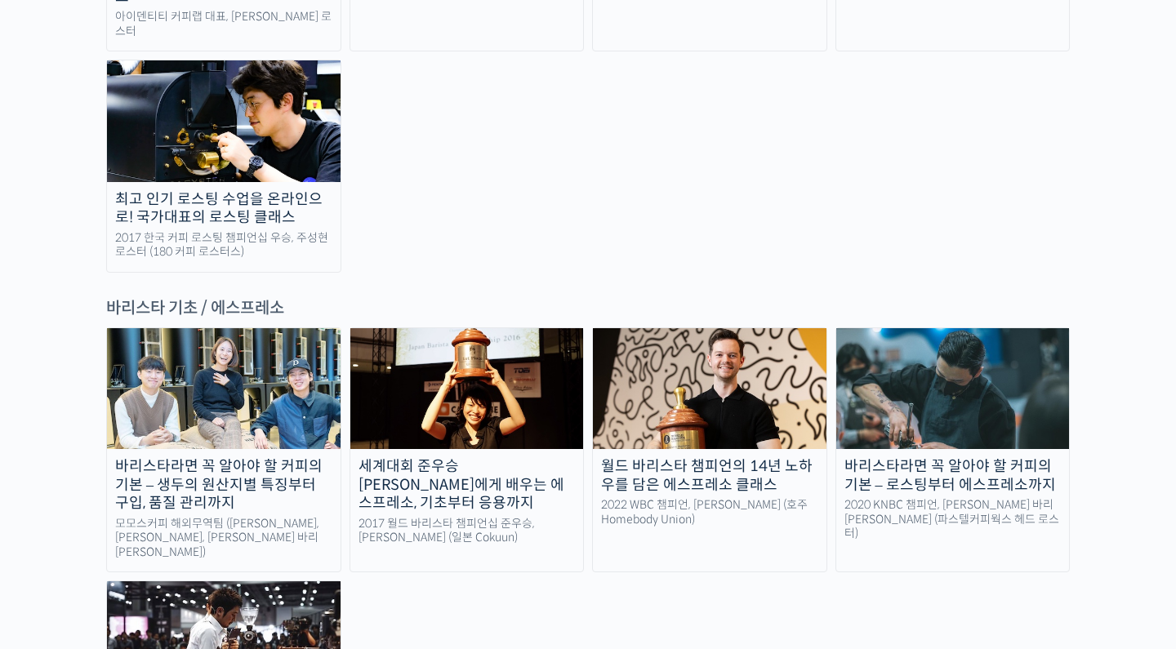
click at [526, 407] on link "세계대회 준우승 미키 스즈키에게 배우는 에스프레소, 기초부터 응용까지 2017 월드 바리스타 챔피언십 준우승, 미키 스즈키 (일본 Cokuun)" at bounding box center [466, 449] width 235 height 245
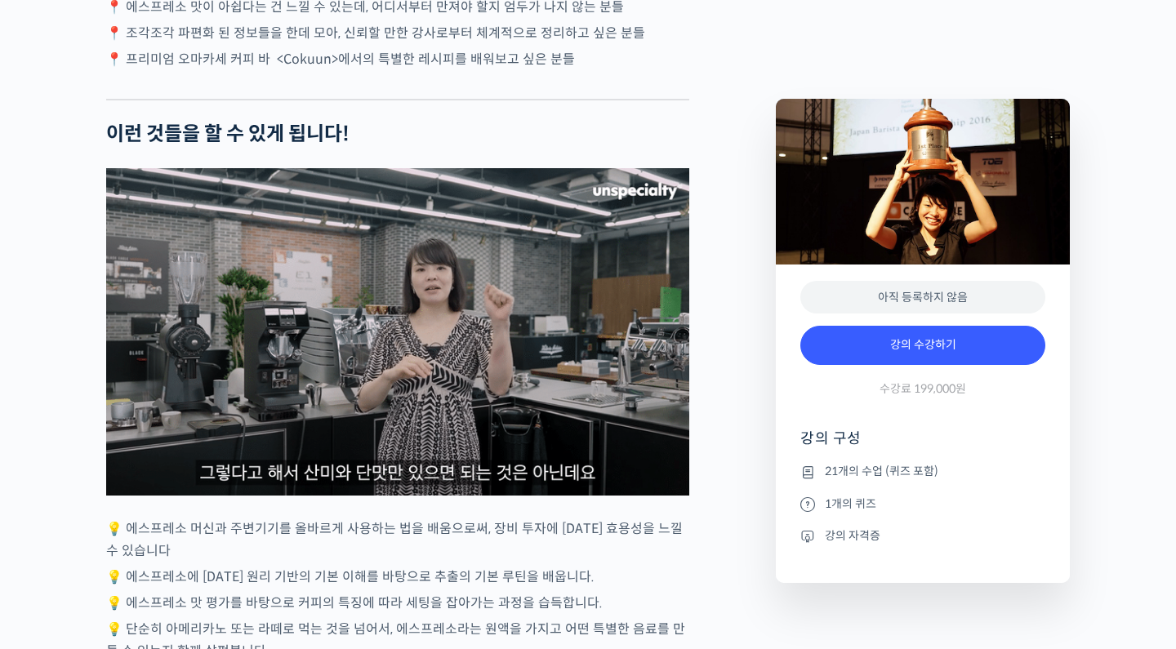
scroll to position [3935, 0]
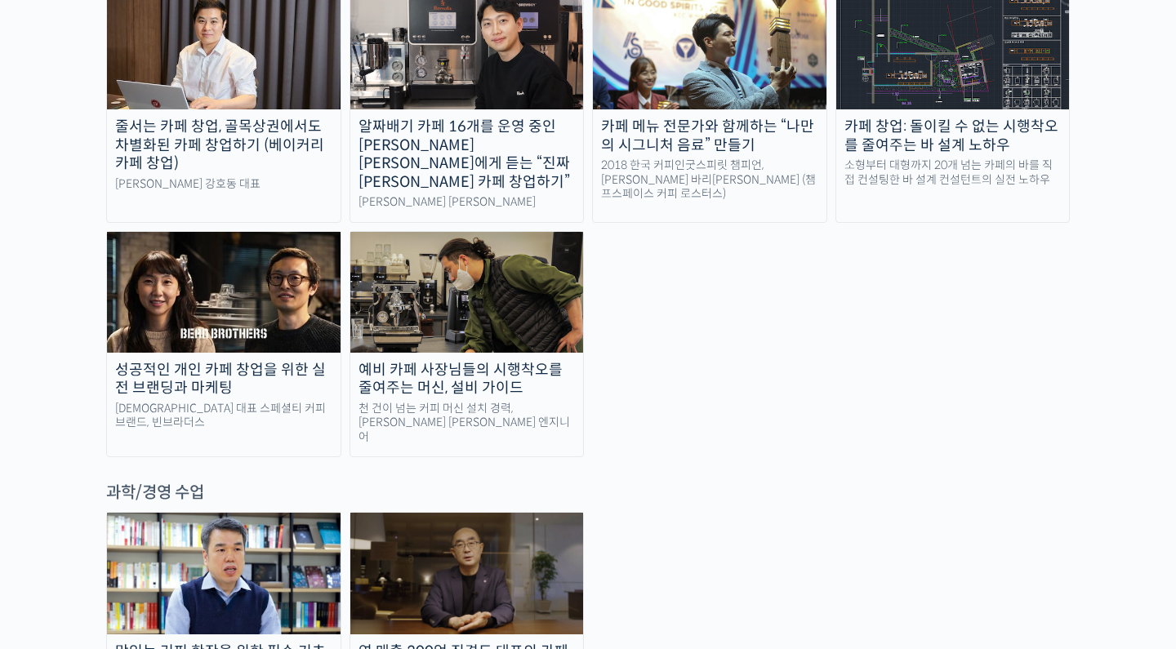
scroll to position [3317, 0]
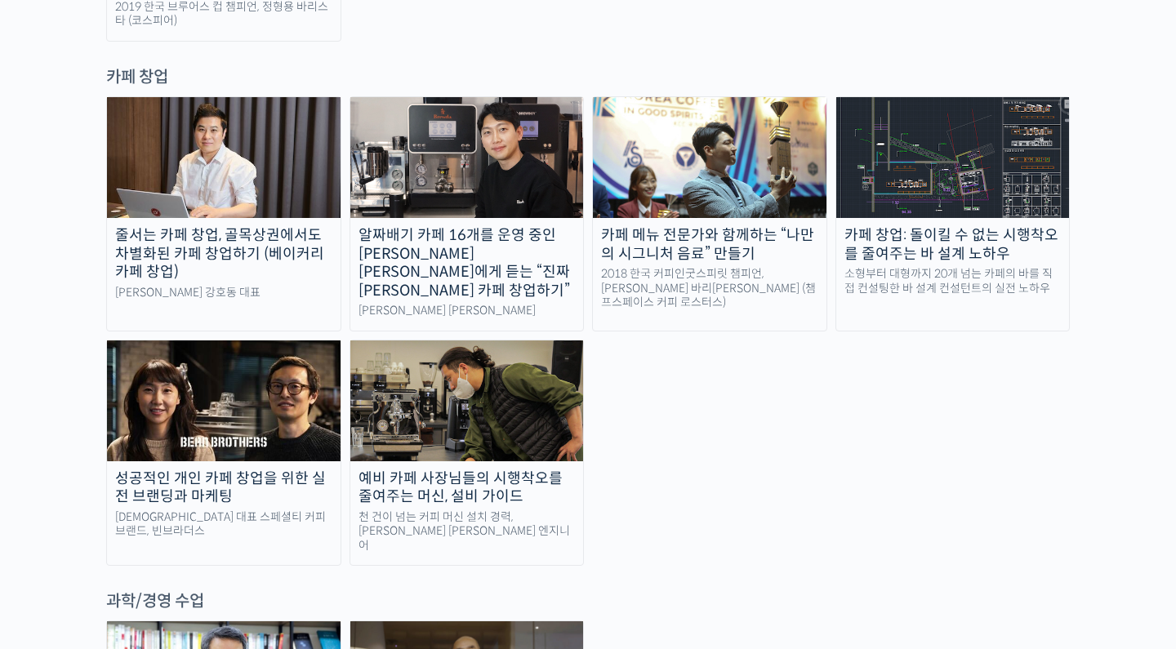
click at [273, 510] on div "대한민국 대표 스페셜티 커피 브랜드, 빈브라더스" at bounding box center [224, 524] width 234 height 29
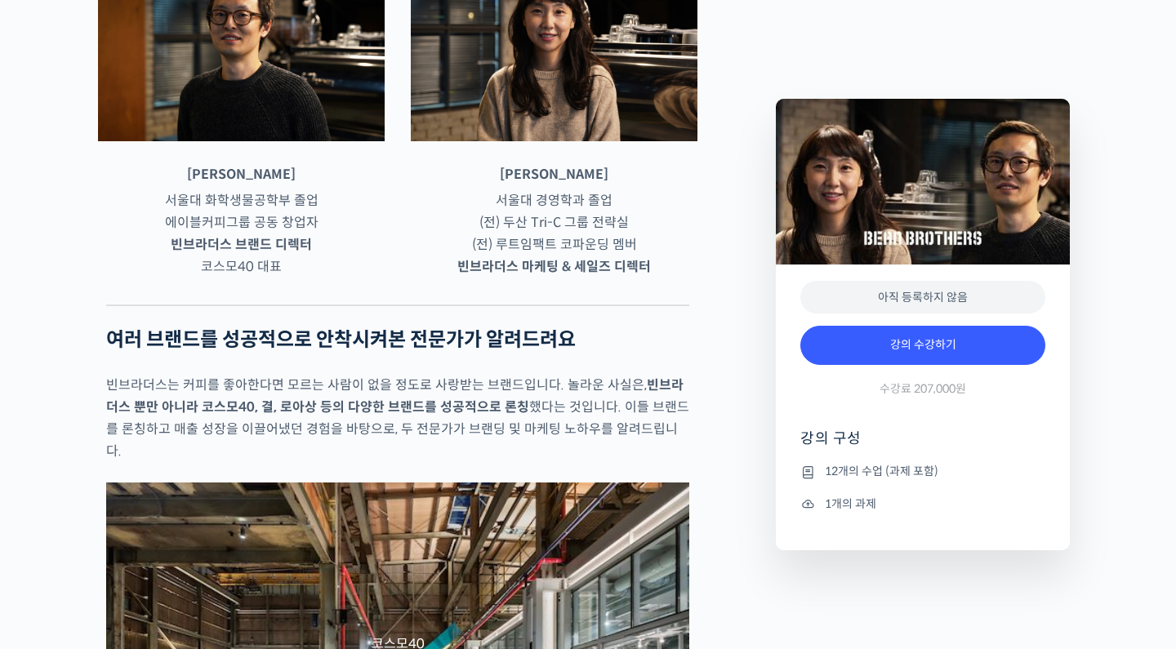
scroll to position [780, 0]
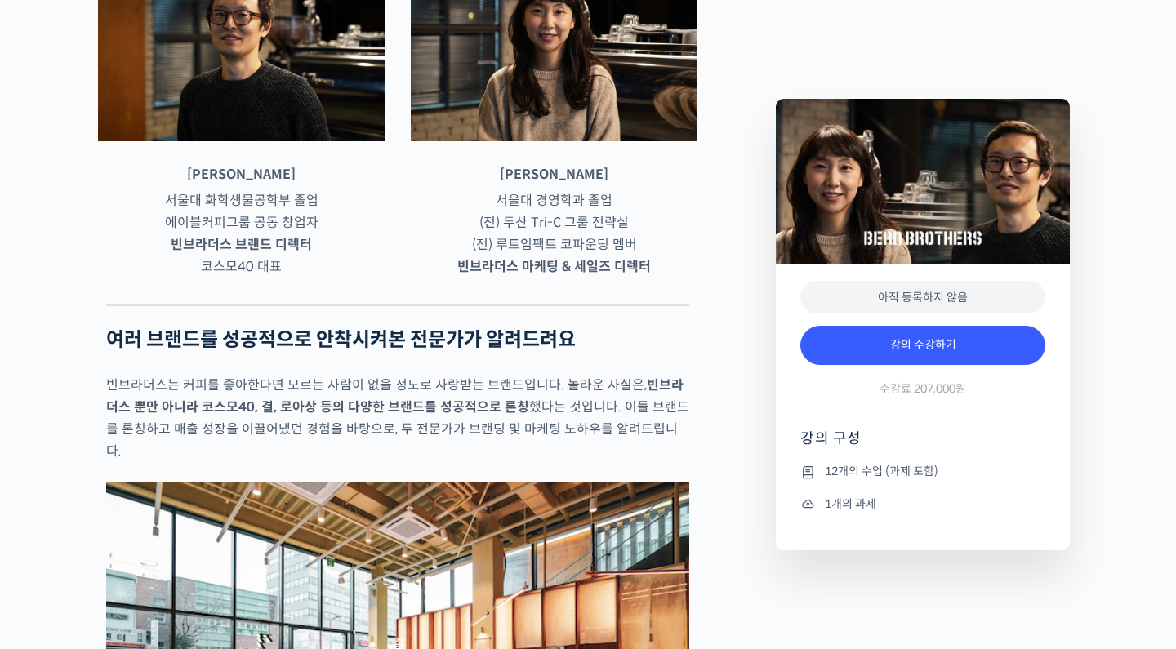
click at [302, 253] on strong "빈브라더스 브랜드 디렉터" at bounding box center [241, 244] width 141 height 17
click at [290, 278] on p "서울대 화학생물공학부 졸업 에이블커피그룹 공동 창업자 빈브라더스 브랜드 디렉터 코스모40 대표" at bounding box center [241, 233] width 287 height 88
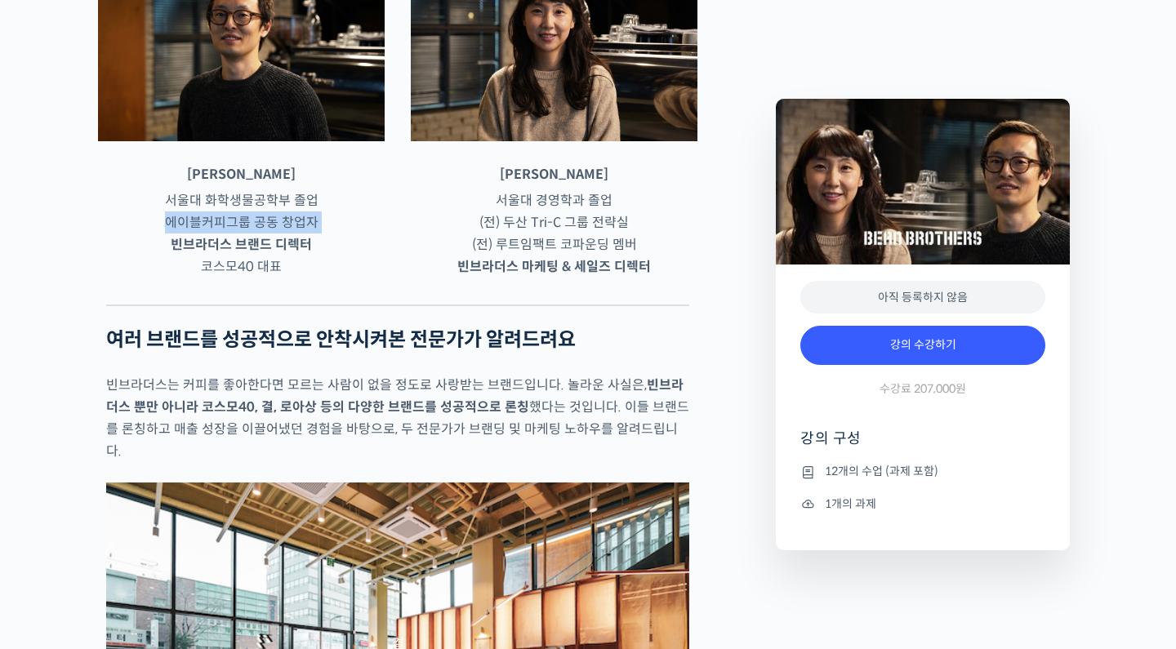
click at [290, 278] on p "서울대 화학생물공학부 졸업 에이블커피그룹 공동 창업자 빈브라더스 브랜드 디렉터 코스모40 대표" at bounding box center [241, 233] width 287 height 88
click at [300, 266] on p "서울대 화학생물공학부 졸업 에이블커피그룹 공동 창업자 빈브라더스 브랜드 디렉터 코스모40 대표" at bounding box center [241, 233] width 287 height 88
click at [542, 278] on p "서울대 경영학과 졸업 (전) 두산 Tri-C 그룹 전략실 (전) 루트임팩트 코파운딩 멤버 빈브라더스 마케팅 & 세일즈 디렉터" at bounding box center [554, 233] width 287 height 88
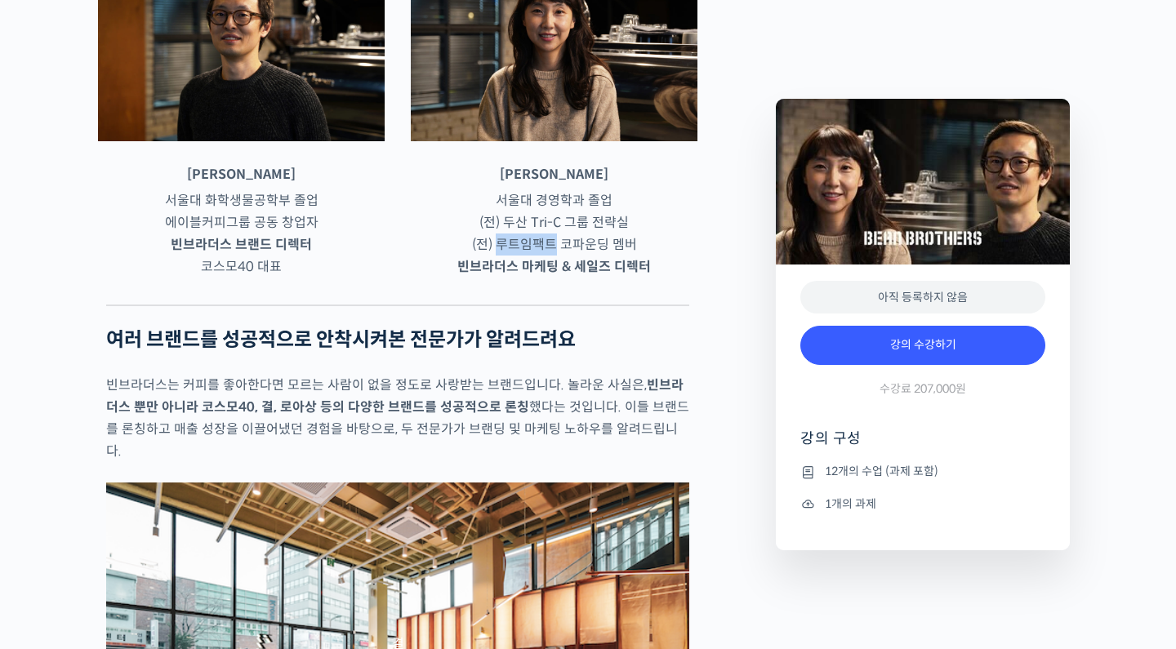
click at [542, 278] on p "서울대 경영학과 졸업 (전) 두산 Tri-C 그룹 전략실 (전) 루트임팩트 코파운딩 멤버 빈브라더스 마케팅 & 세일즈 디렉터" at bounding box center [554, 233] width 287 height 88
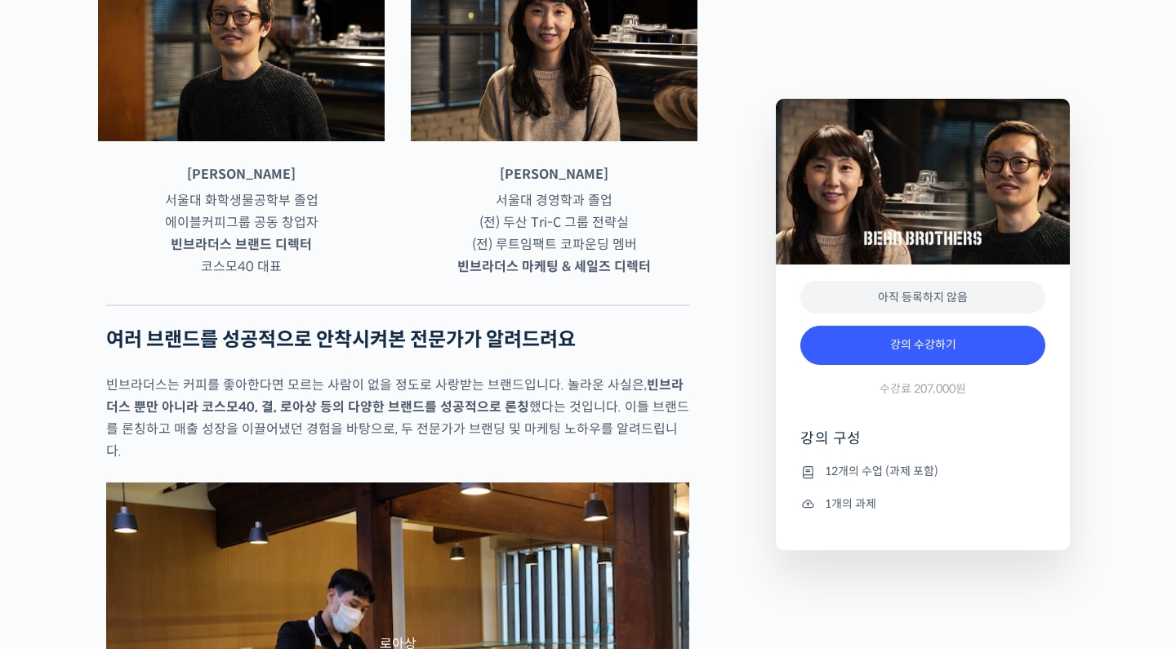
click at [559, 278] on p "서울대 경영학과 졸업 (전) 두산 Tri-C 그룹 전략실 (전) 루트임팩트 코파운딩 멤버 빈브라더스 마케팅 & 세일즈 디렉터" at bounding box center [554, 233] width 287 height 88
click at [568, 275] on strong "빈브라더스 마케팅 & 세일즈 디렉터" at bounding box center [554, 266] width 194 height 17
click at [442, 440] on p "빈브라더스는 커피를 좋아한다면 모르는 사람이 없을 정도로 사랑받는 브랜드입니다. 놀라운 사실은, 빈브라더스 뿐만 아니라 코스모40, 결, 로아…" at bounding box center [397, 418] width 583 height 88
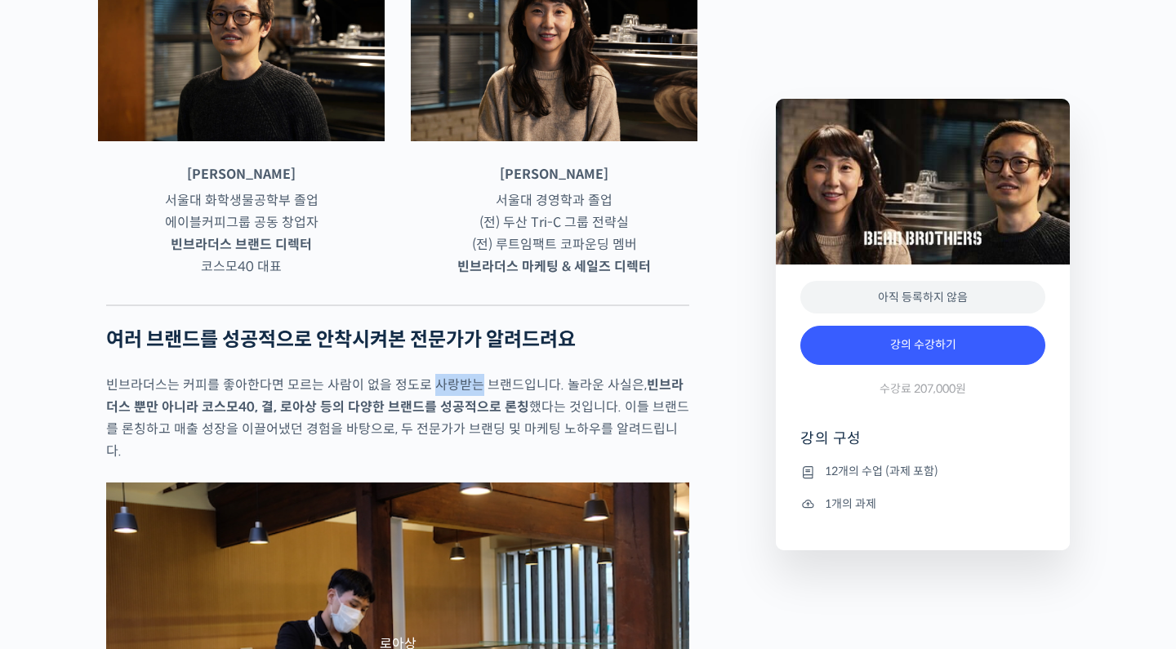
click at [442, 440] on p "빈브라더스는 커피를 좋아한다면 모르는 사람이 없을 정도로 사랑받는 브랜드입니다. 놀라운 사실은, 빈브라더스 뿐만 아니라 코스모40, 결, 로아…" at bounding box center [397, 418] width 583 height 88
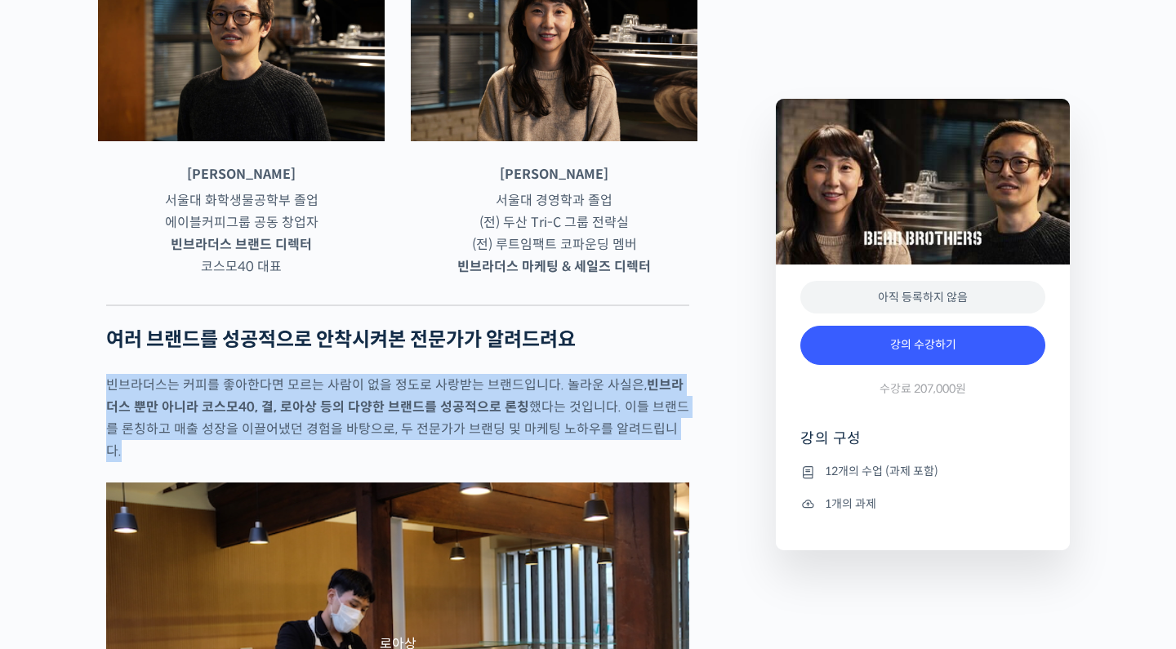
click at [442, 440] on p "빈브라더스는 커피를 좋아한다면 모르는 사람이 없을 정도로 사랑받는 브랜드입니다. 놀라운 사실은, 빈브라더스 뿐만 아니라 코스모40, 결, 로아…" at bounding box center [397, 418] width 583 height 88
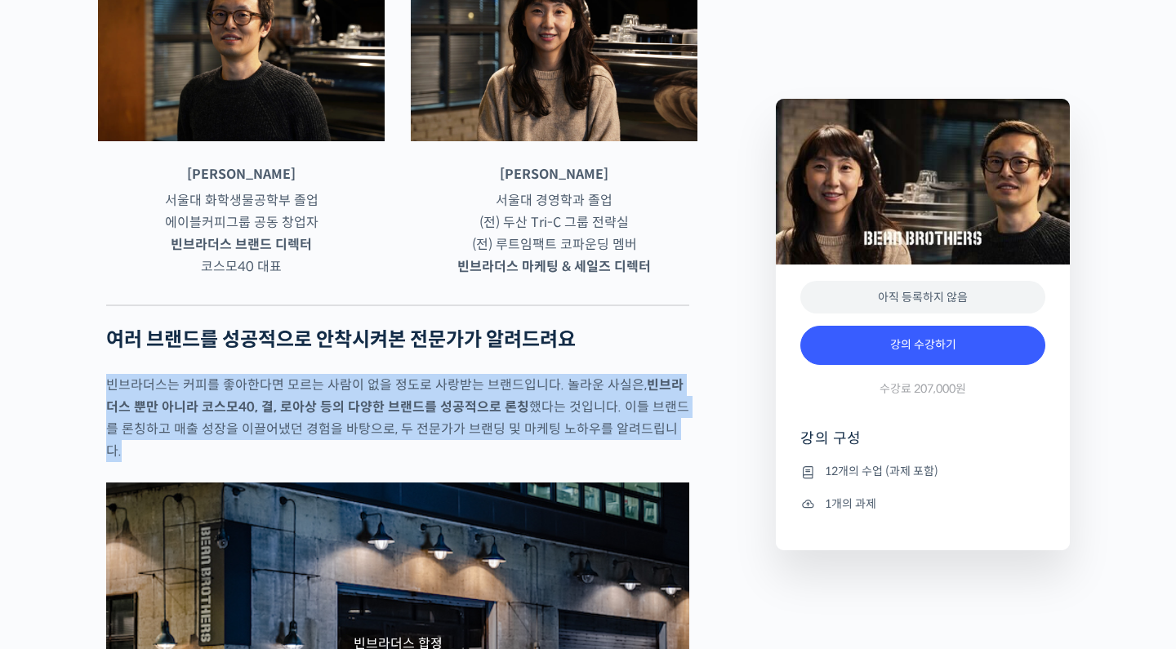
click at [442, 440] on p "빈브라더스는 커피를 좋아한다면 모르는 사람이 없을 정도로 사랑받는 브랜드입니다. 놀라운 사실은, 빈브라더스 뿐만 아니라 코스모40, 결, 로아…" at bounding box center [397, 418] width 583 height 88
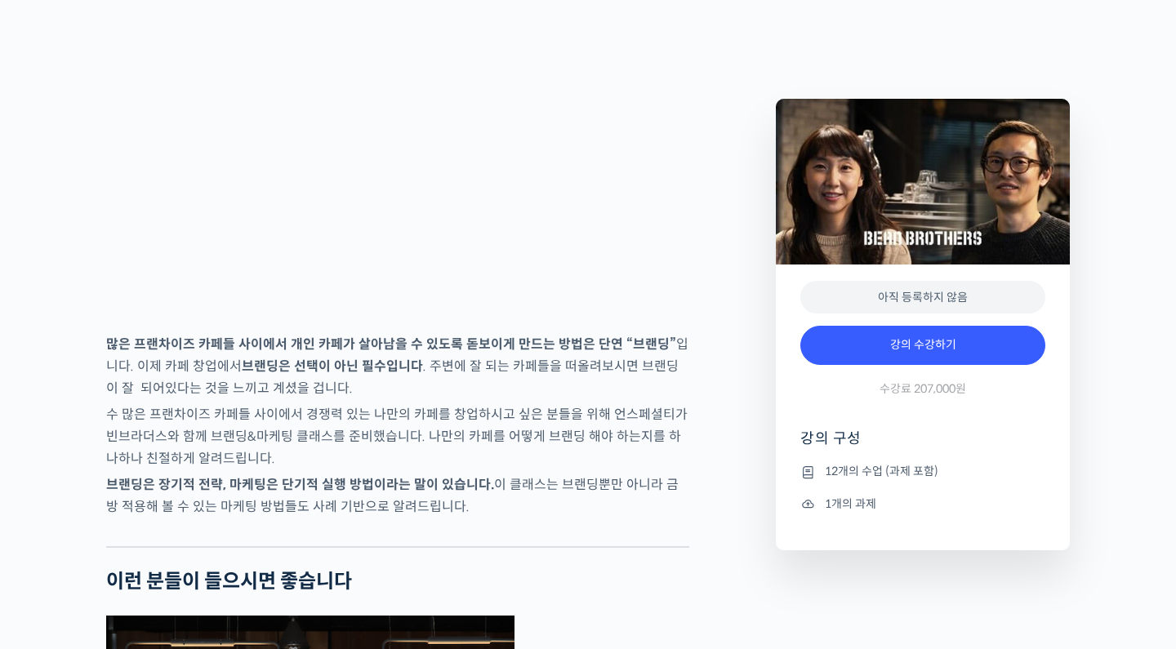
scroll to position [2423, 0]
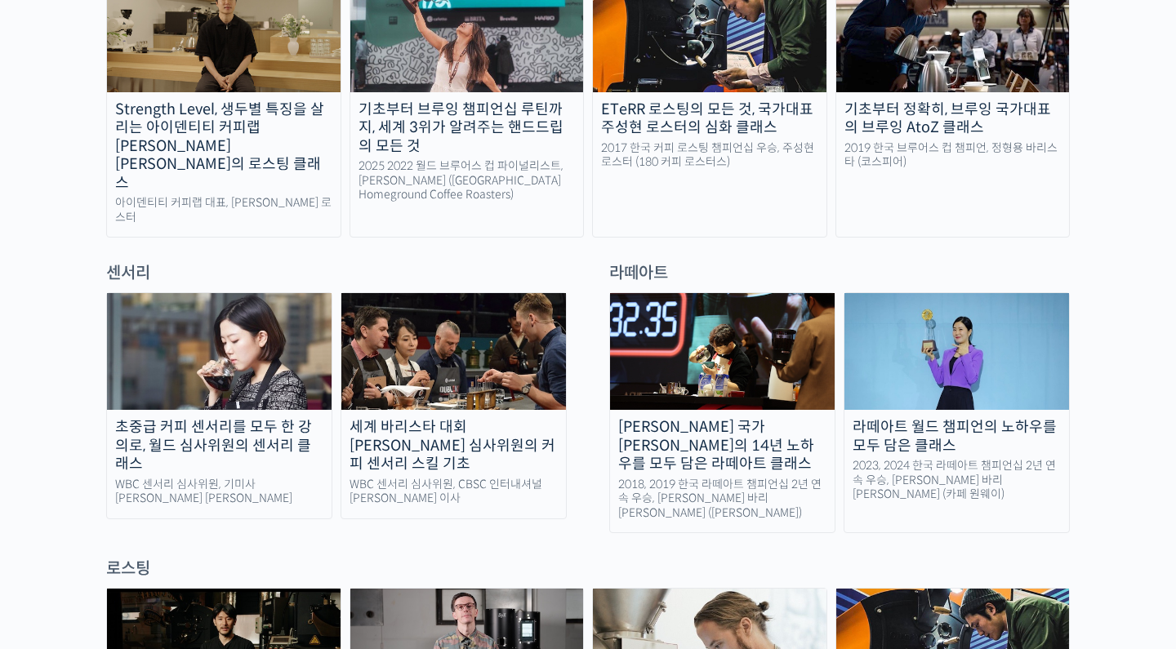
scroll to position [1011, 0]
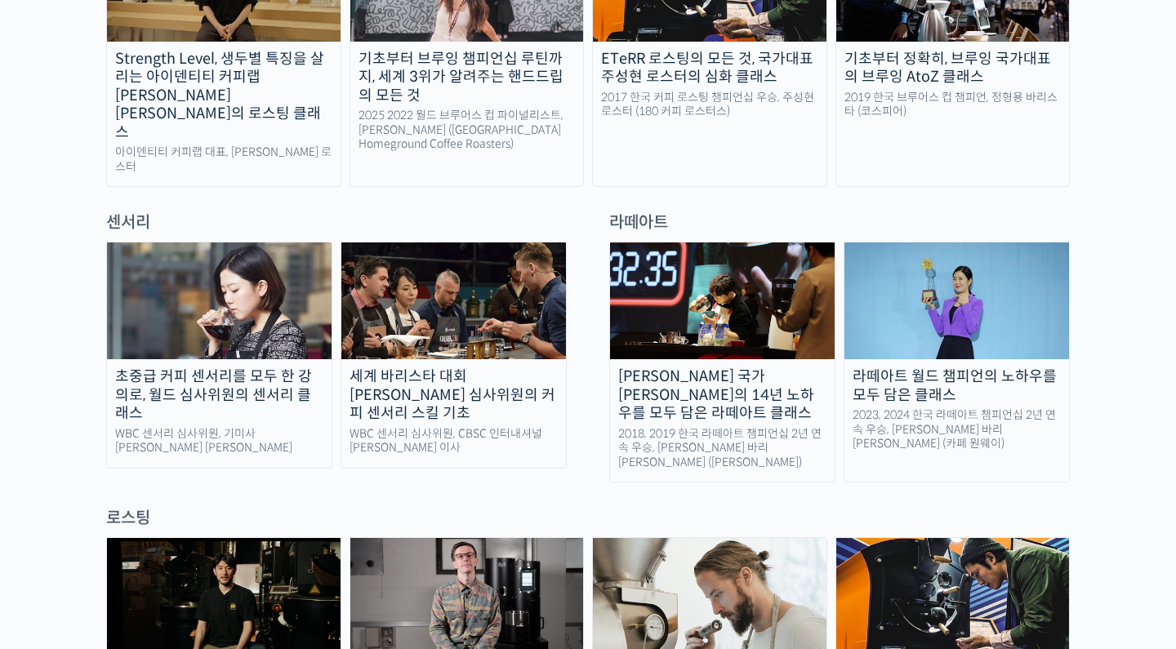
click at [238, 283] on img at bounding box center [219, 300] width 225 height 117
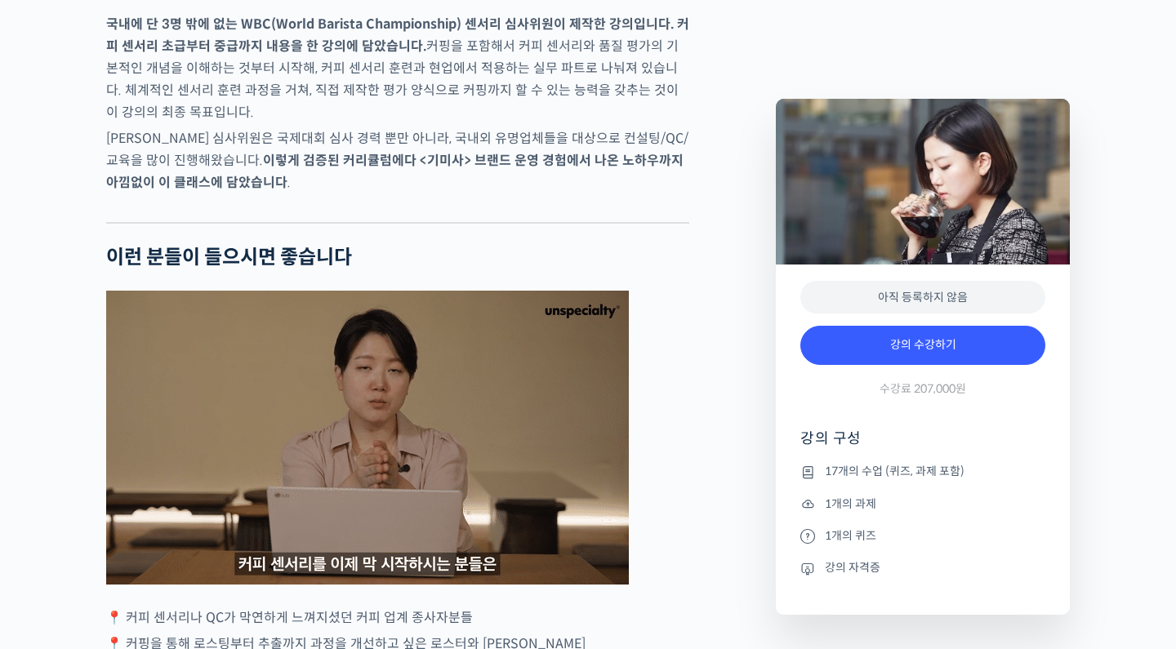
scroll to position [3090, 0]
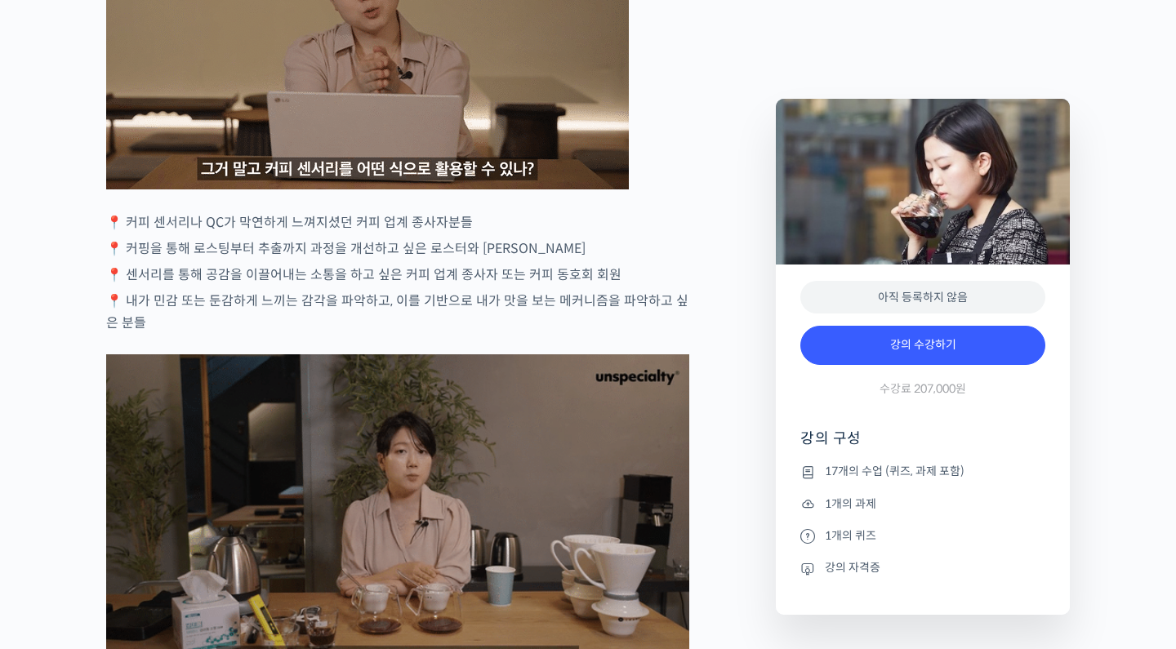
click at [270, 234] on p "📍 커피 센서리나 QC가 막연하게 느껴지셨던 커피 업계 종사자분들" at bounding box center [397, 222] width 583 height 22
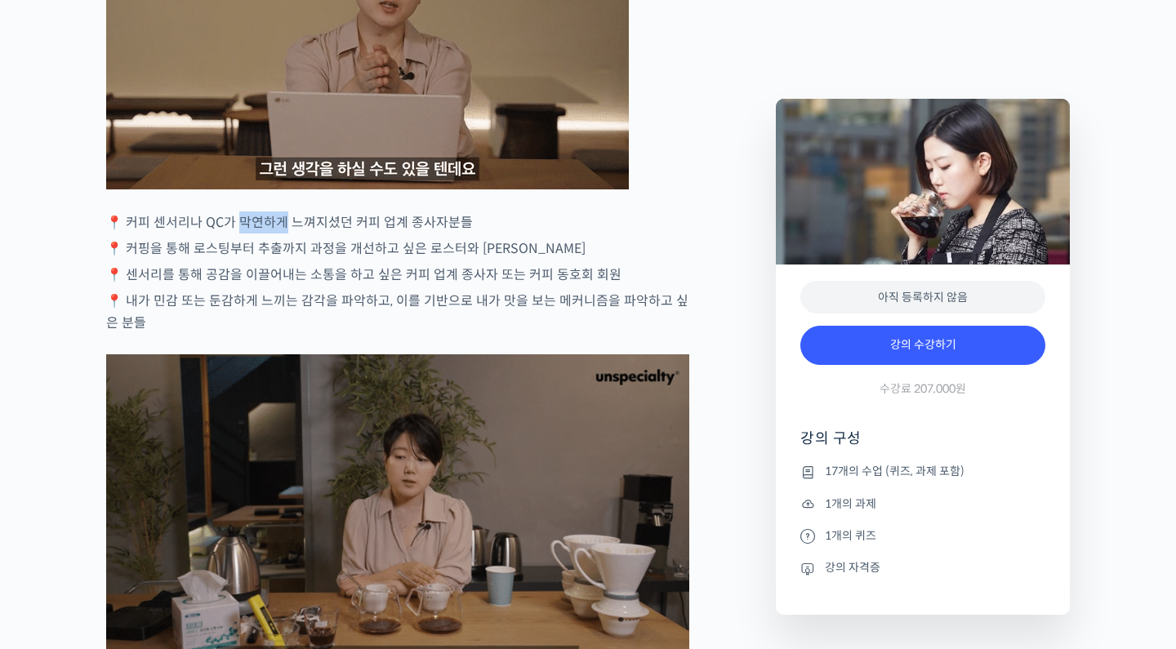
click at [270, 234] on p "📍 커피 센서리나 QC가 막연하게 느껴지셨던 커피 업계 종사자분들" at bounding box center [397, 222] width 583 height 22
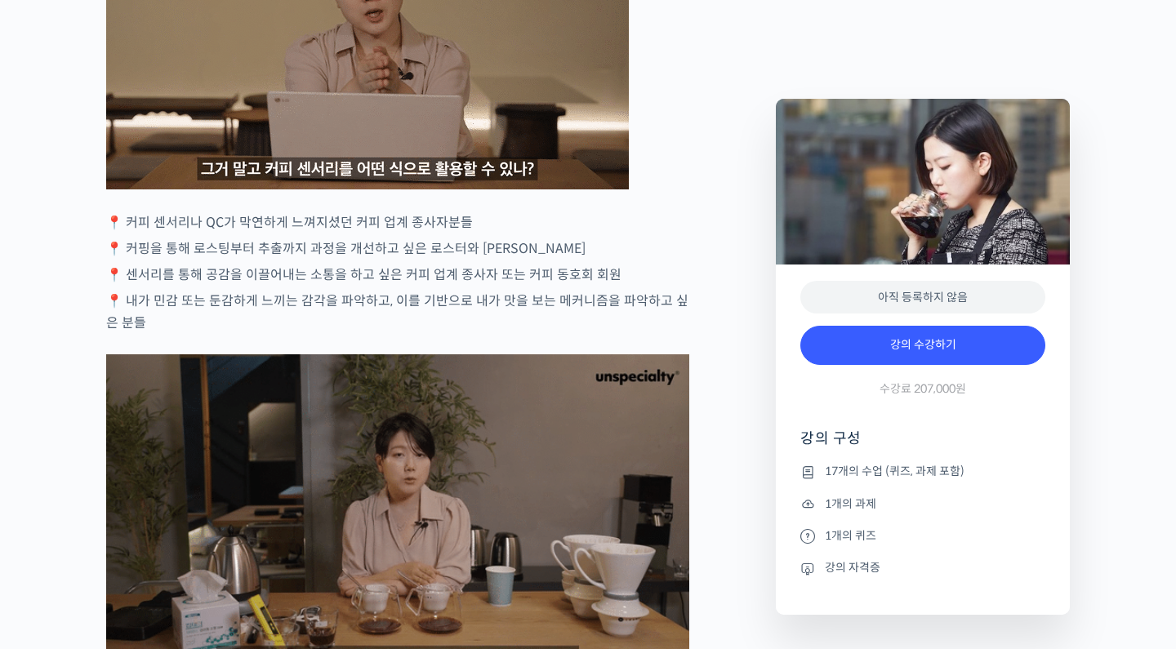
click at [286, 260] on p "📍 커핑을 통해 로스팅부터 추출까지 과정을 개선하고 싶은 로스터와 [PERSON_NAME]" at bounding box center [397, 249] width 583 height 22
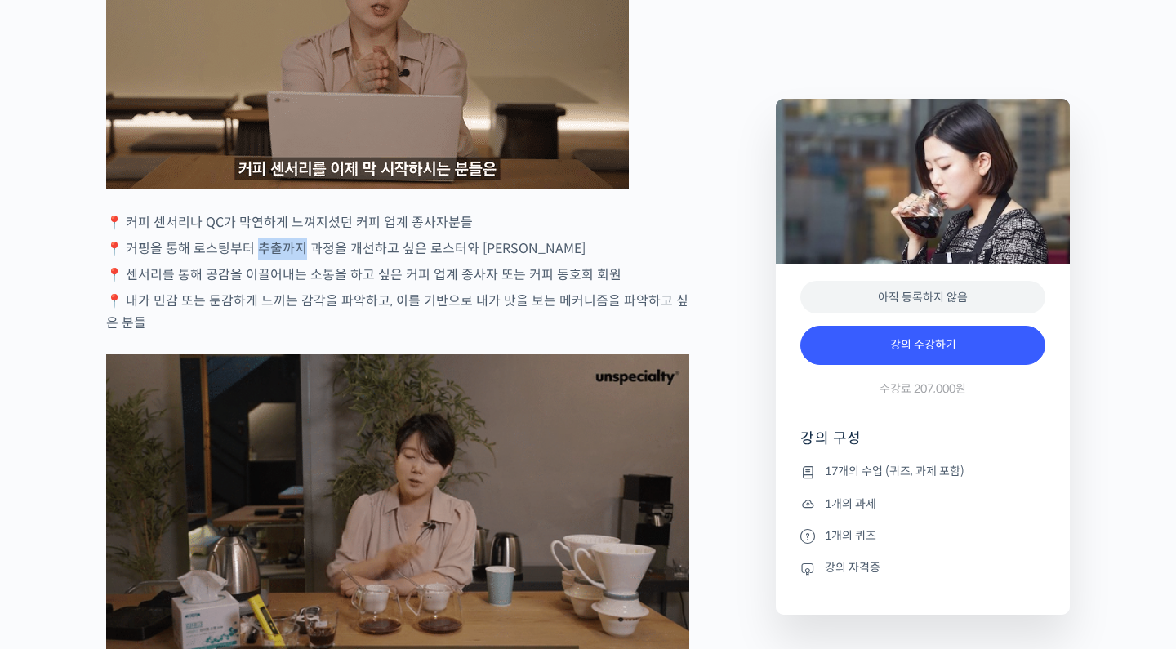
click at [286, 260] on p "📍 커핑을 통해 로스팅부터 추출까지 과정을 개선하고 싶은 로스터와 [PERSON_NAME]" at bounding box center [397, 249] width 583 height 22
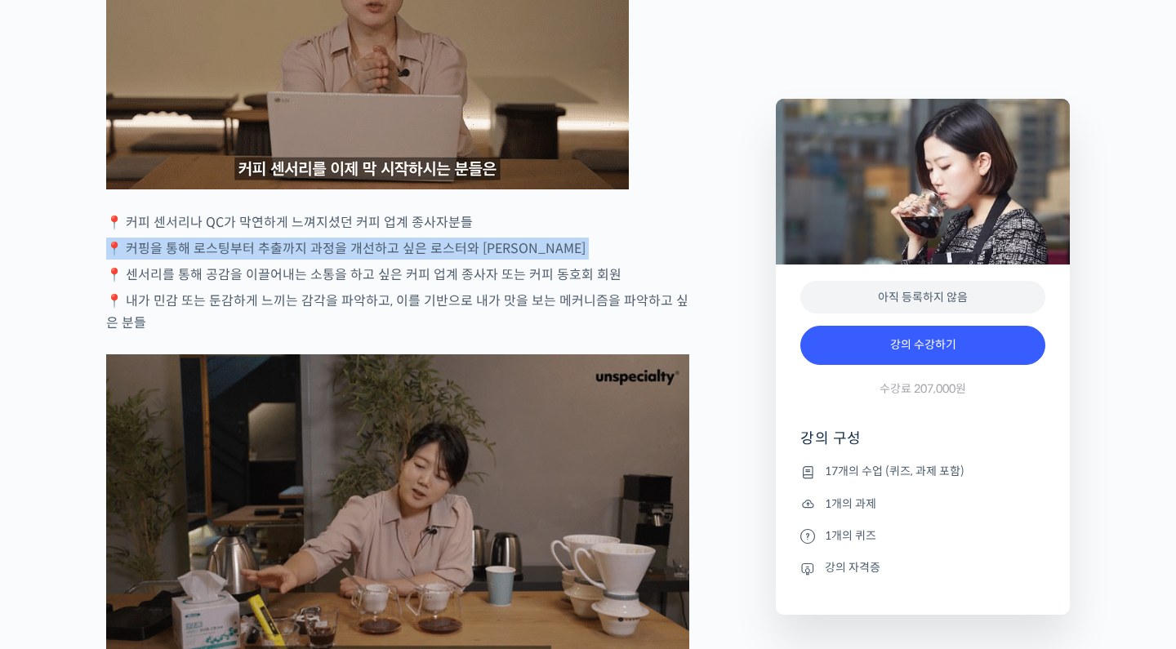
click at [286, 260] on p "📍 커핑을 통해 로스팅부터 추출까지 과정을 개선하고 싶은 로스터와 [PERSON_NAME]" at bounding box center [397, 249] width 583 height 22
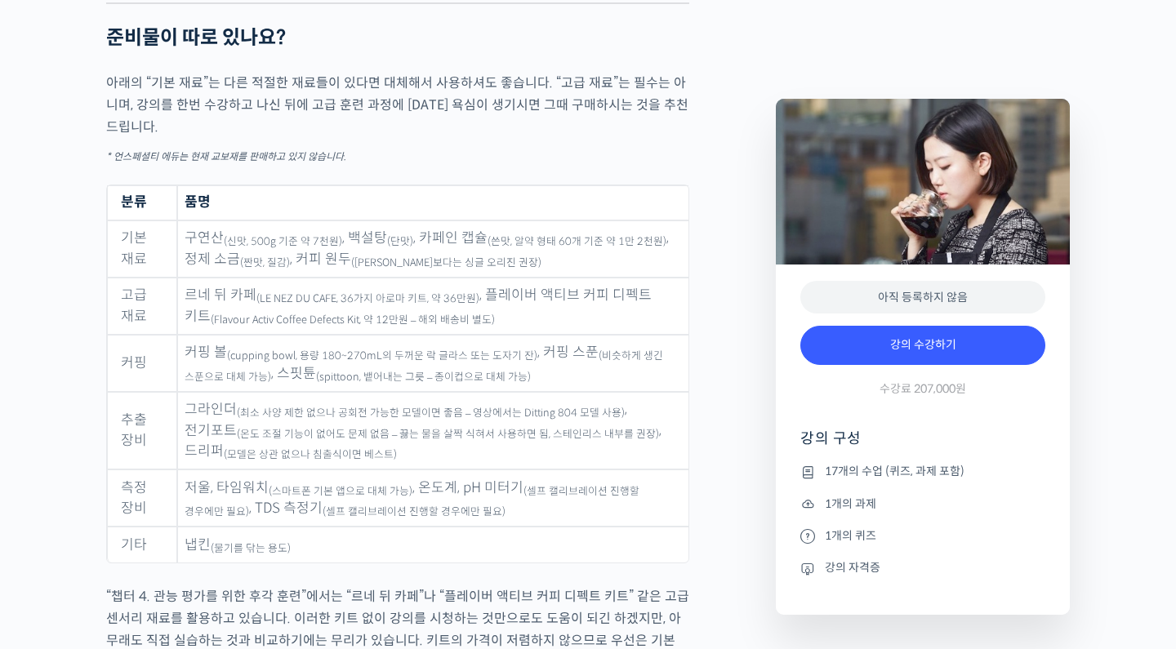
scroll to position [8041, 0]
click at [472, 327] on sub "(Flavour Activ Coffee Defects Kit, 약 12만원 – 해외 배송비 별도)" at bounding box center [353, 320] width 284 height 13
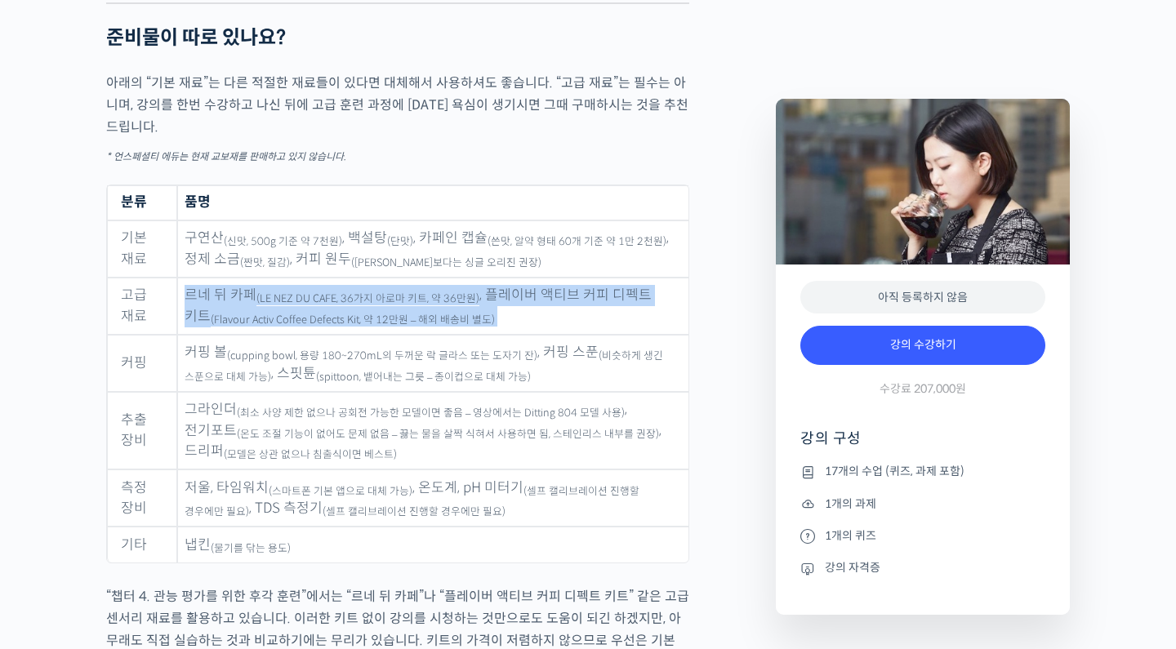
click at [472, 327] on sub "(Flavour Activ Coffee Defects Kit, 약 12만원 – 해외 배송비 별도)" at bounding box center [353, 320] width 284 height 13
click at [502, 301] on td "르네 뒤 카페 (LE NEZ DU CAFE, 36가지 아로마 키트, 약 36만원) , 플레이버 액티브 커피 디펙트 키트 (Flavour Act…" at bounding box center [432, 306] width 511 height 57
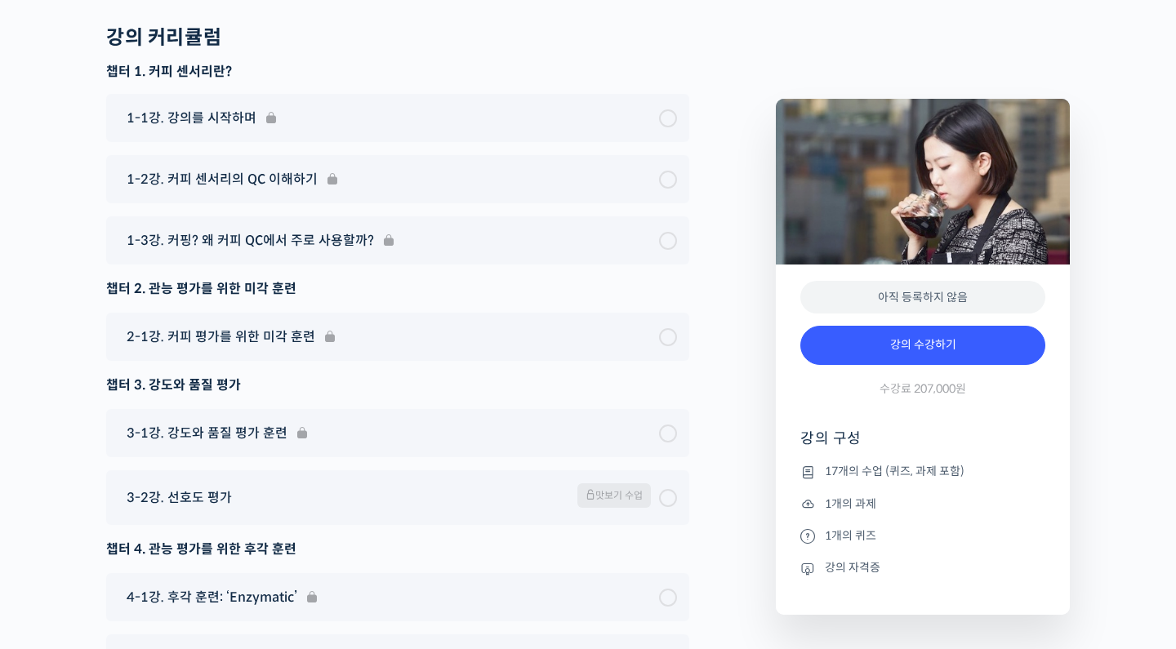
scroll to position [10921, 0]
